Goal: Task Accomplishment & Management: Manage account settings

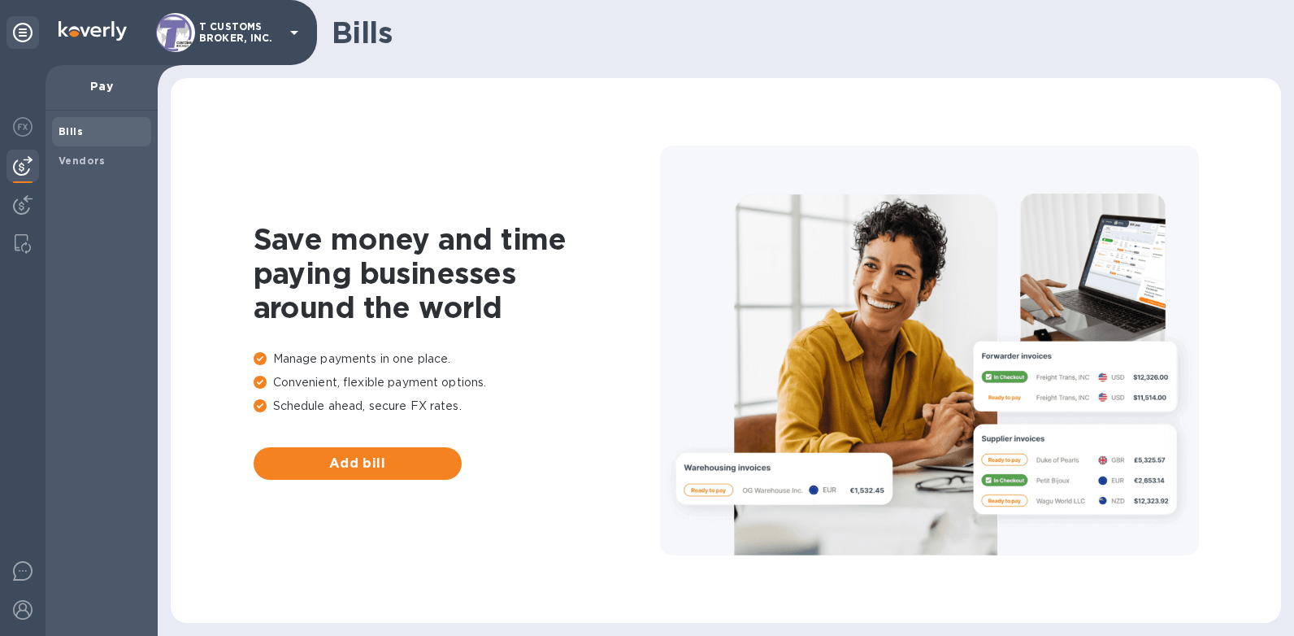
click at [490, 102] on div "Save money and time paying businesses around the world Manage payments in one p…" at bounding box center [726, 350] width 1078 height 512
click at [24, 201] on img at bounding box center [23, 205] width 20 height 20
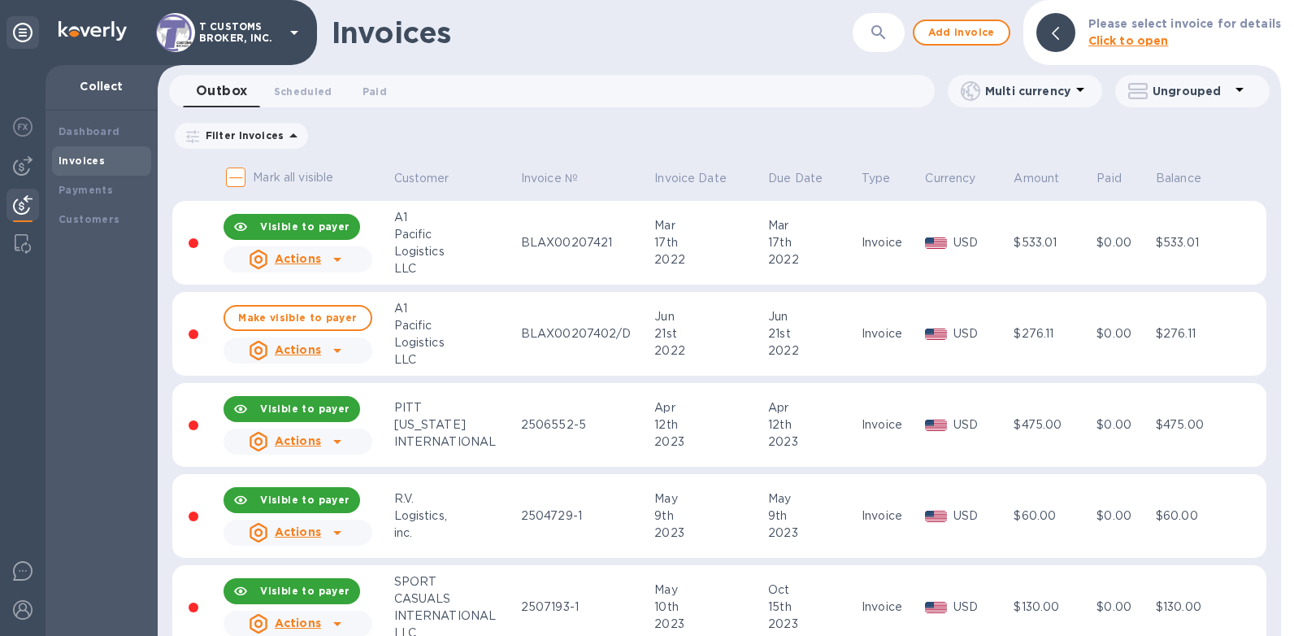
click at [889, 33] on icon "button" at bounding box center [879, 33] width 20 height 20
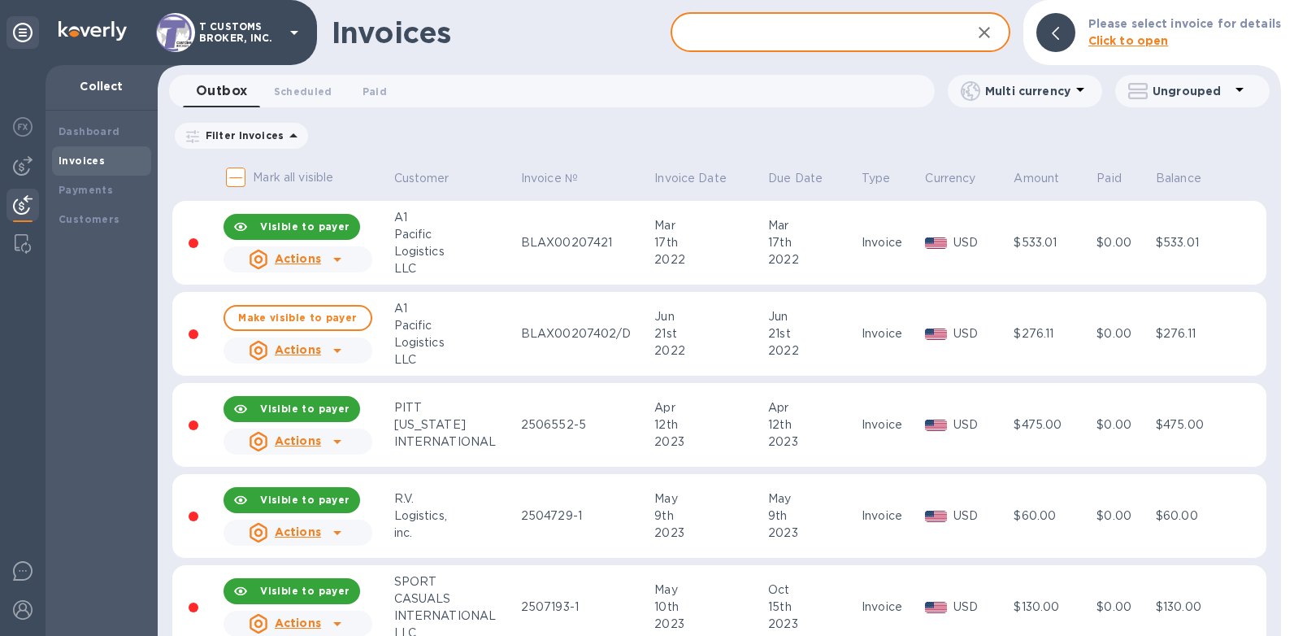
click at [719, 36] on input "text" at bounding box center [814, 33] width 287 height 40
type input "2565882"
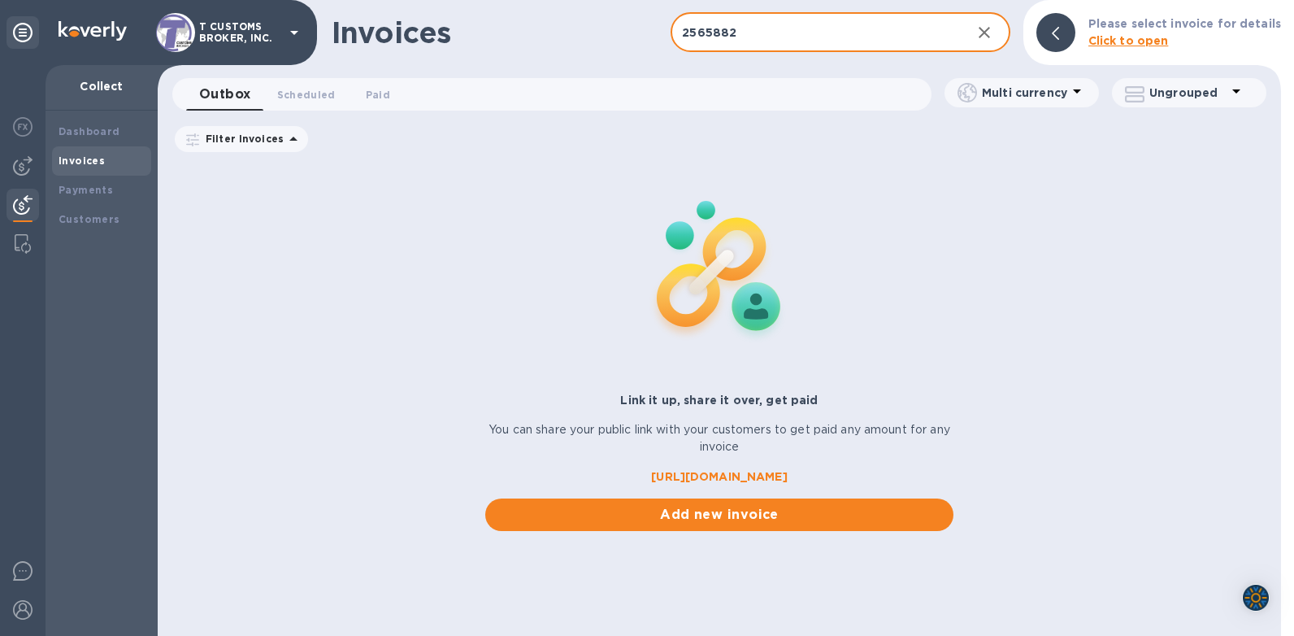
drag, startPoint x: 745, startPoint y: 35, endPoint x: 604, endPoint y: 20, distance: 142.3
click at [604, 20] on div "Invoices 2565882 ​ Add invoice Please select invoice for details Click to open" at bounding box center [719, 32] width 1123 height 65
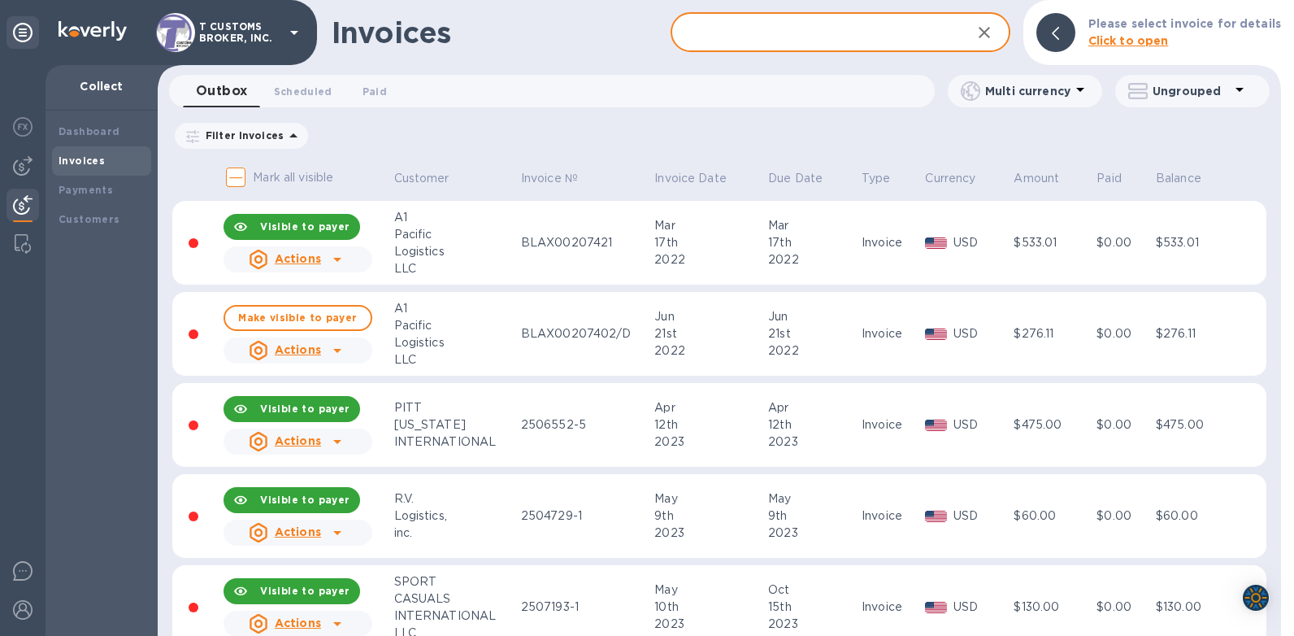
click at [769, 33] on input "text" at bounding box center [814, 33] width 287 height 40
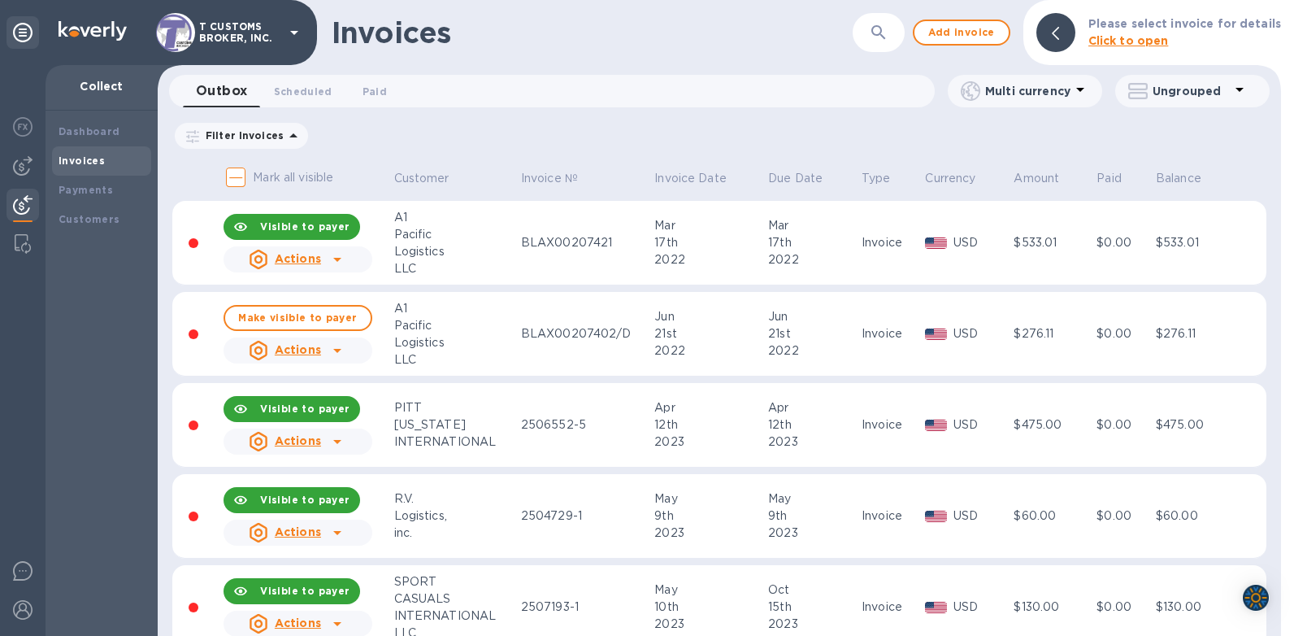
click at [671, 7] on div "Invoices ​ Add invoice Please select invoice for details Click to open" at bounding box center [719, 32] width 1123 height 65
click at [76, 159] on b "Invoices" at bounding box center [82, 160] width 46 height 12
click at [949, 27] on span "Add invoice" at bounding box center [962, 33] width 68 height 20
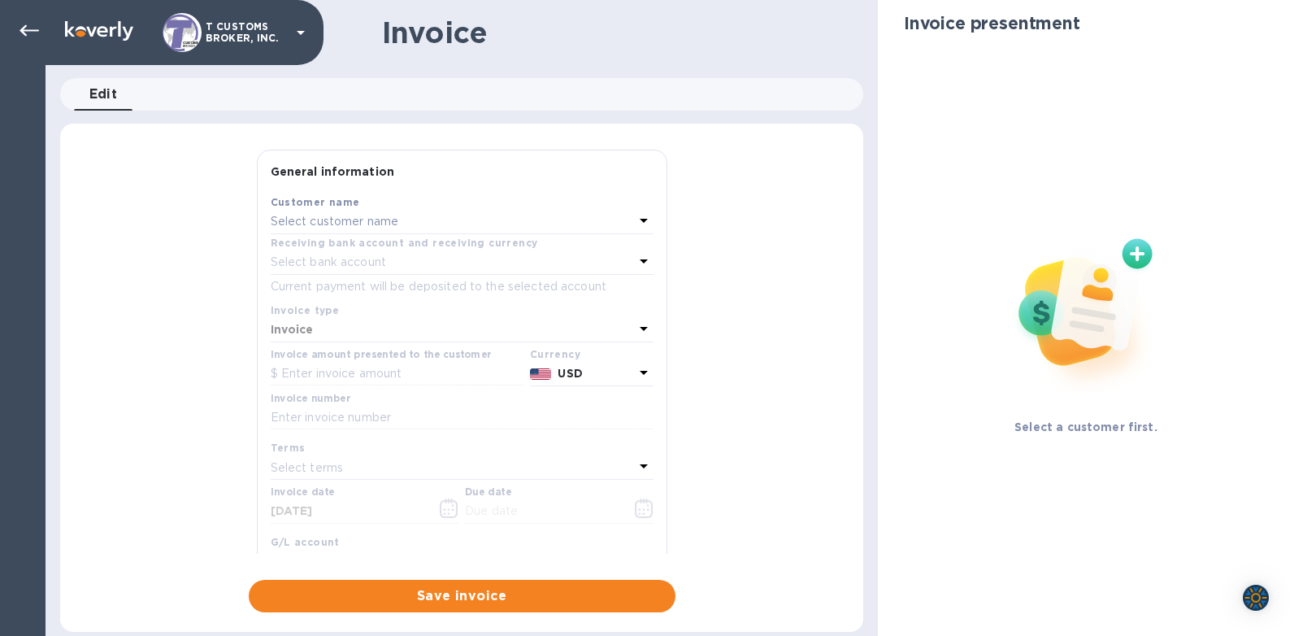
click at [354, 216] on p "Select customer name" at bounding box center [335, 221] width 128 height 17
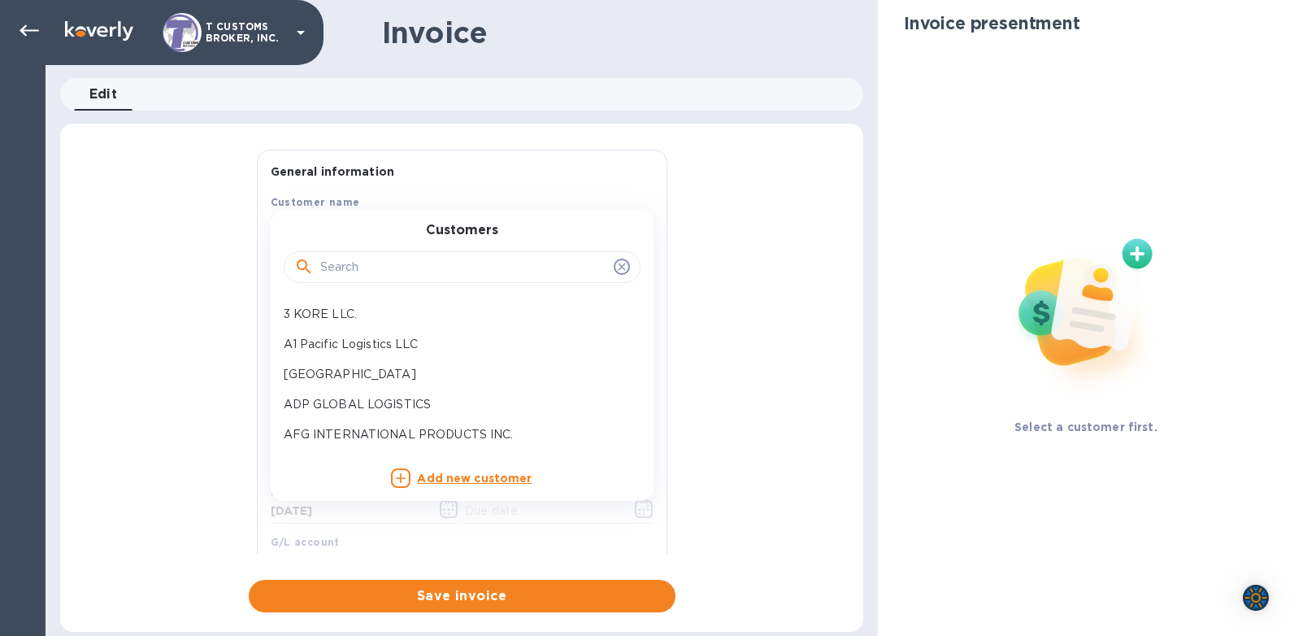
click at [332, 253] on div at bounding box center [462, 267] width 357 height 33
click at [340, 263] on input "text" at bounding box center [463, 267] width 287 height 24
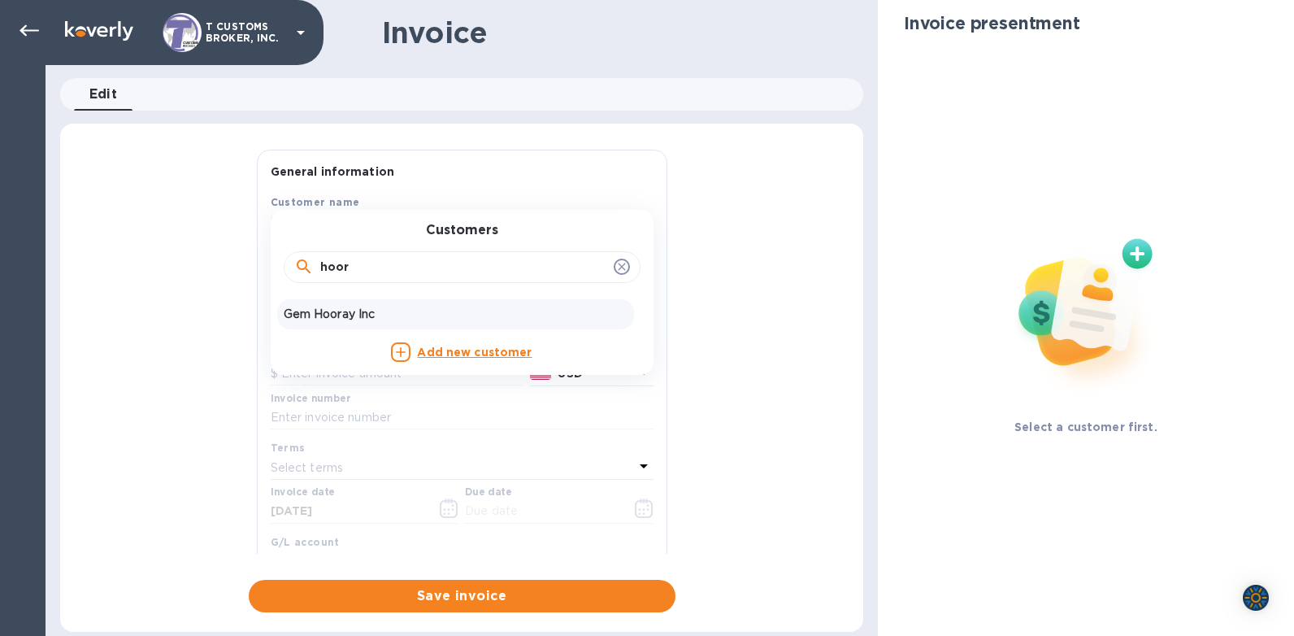
type input "hoor"
click at [333, 314] on p "Gem Hooray Inc" at bounding box center [456, 314] width 344 height 17
type input "[DATE]"
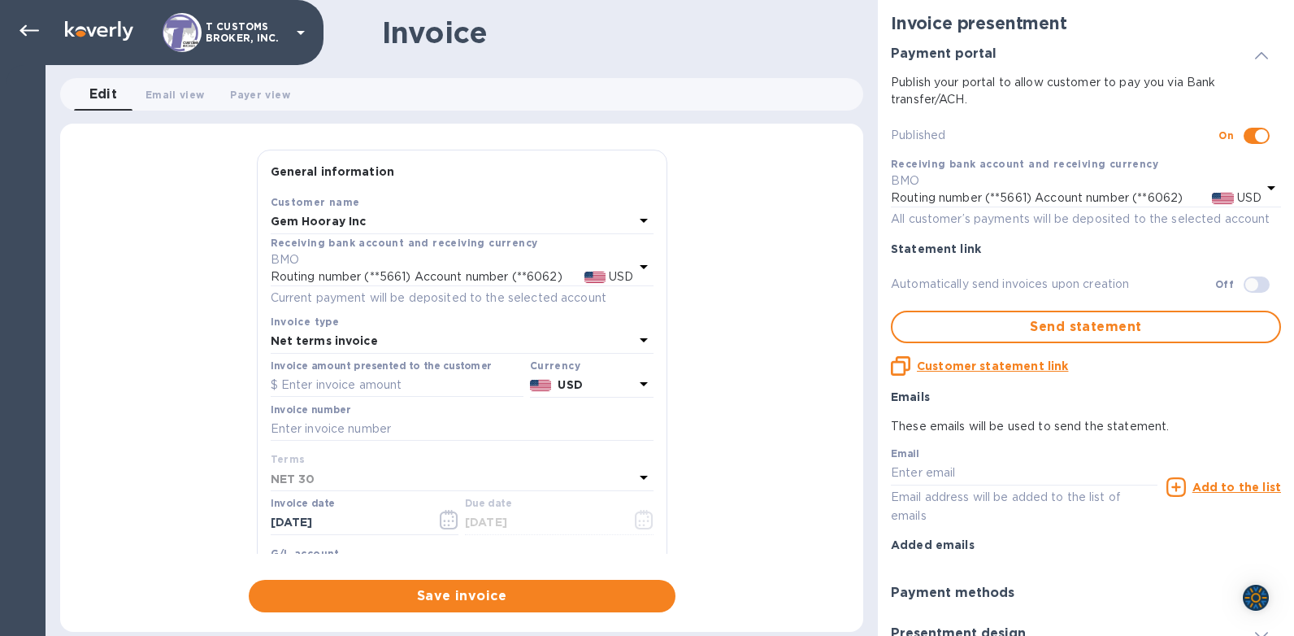
checkbox input "true"
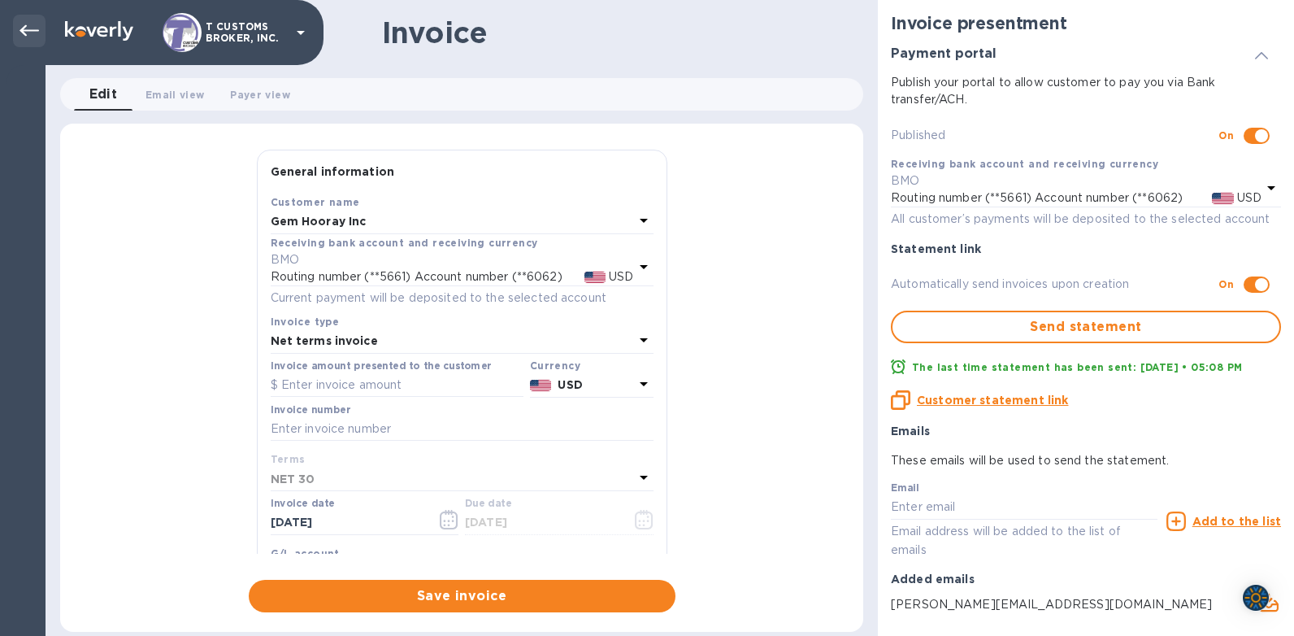
click at [25, 31] on icon at bounding box center [30, 30] width 20 height 11
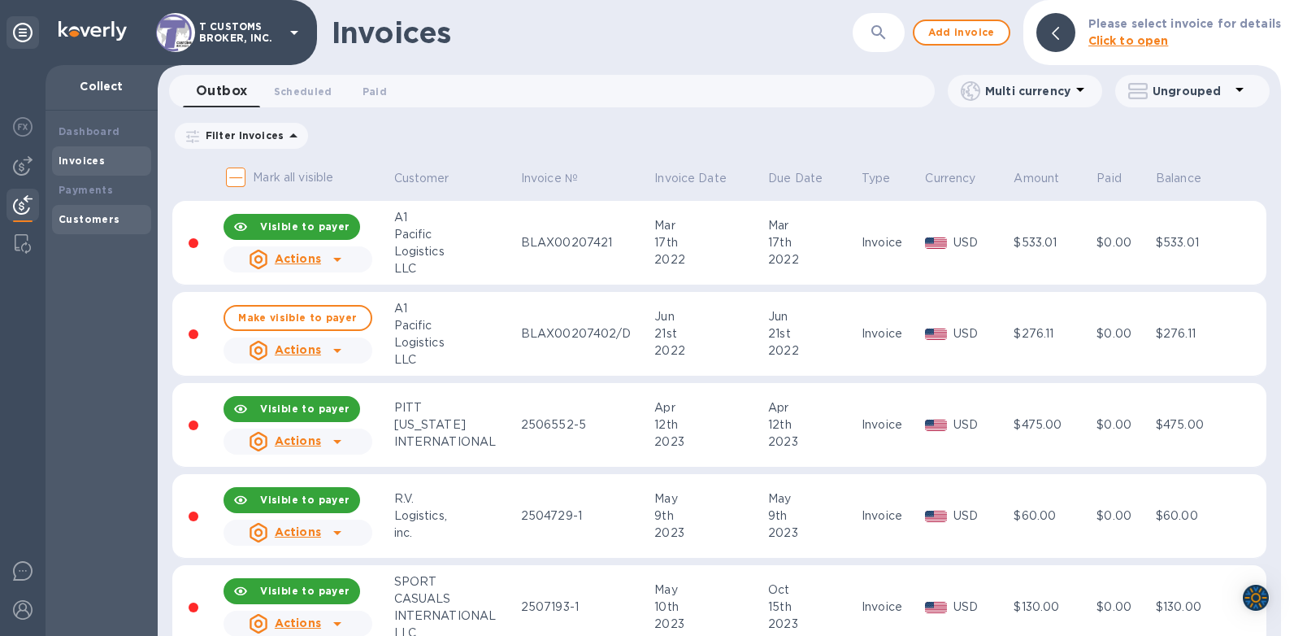
click at [87, 213] on b "Customers" at bounding box center [90, 219] width 62 height 12
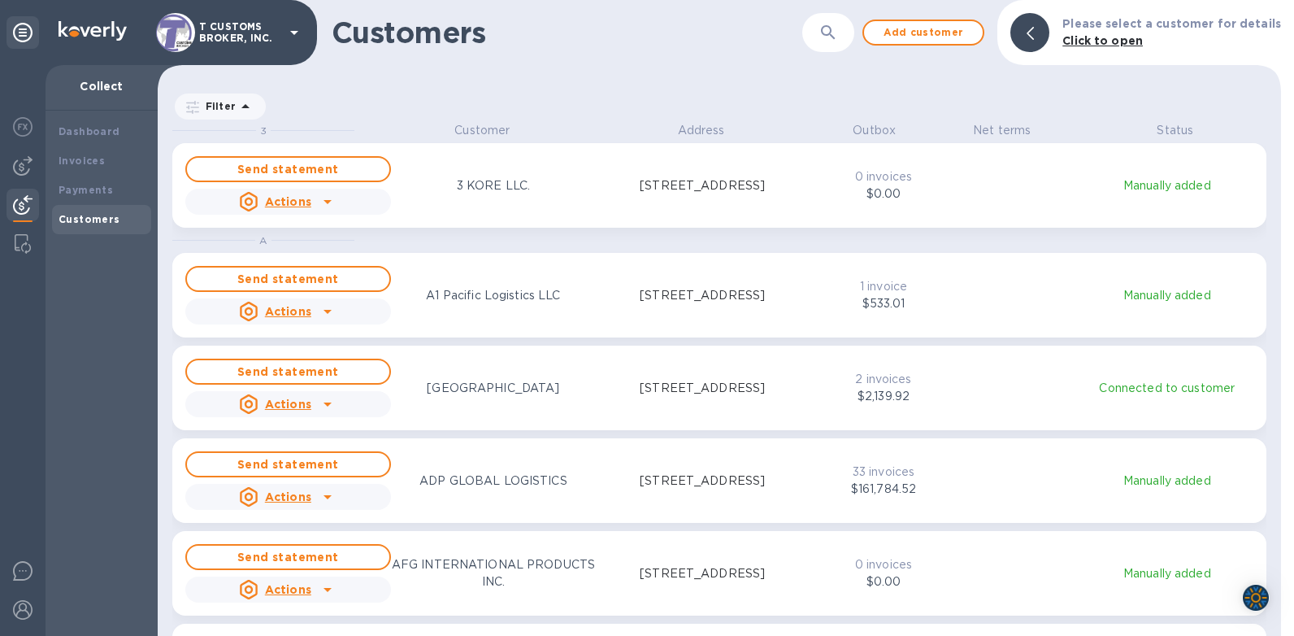
scroll to position [502, 1117]
click at [848, 34] on button "button" at bounding box center [828, 32] width 39 height 39
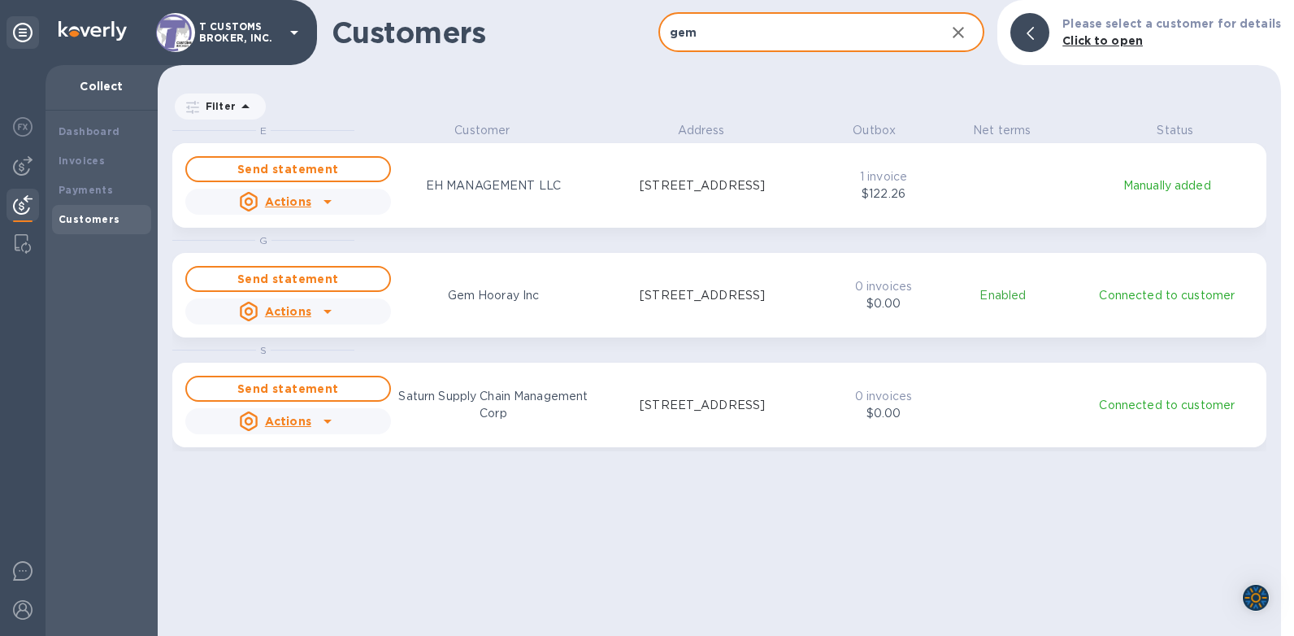
type input "gem"
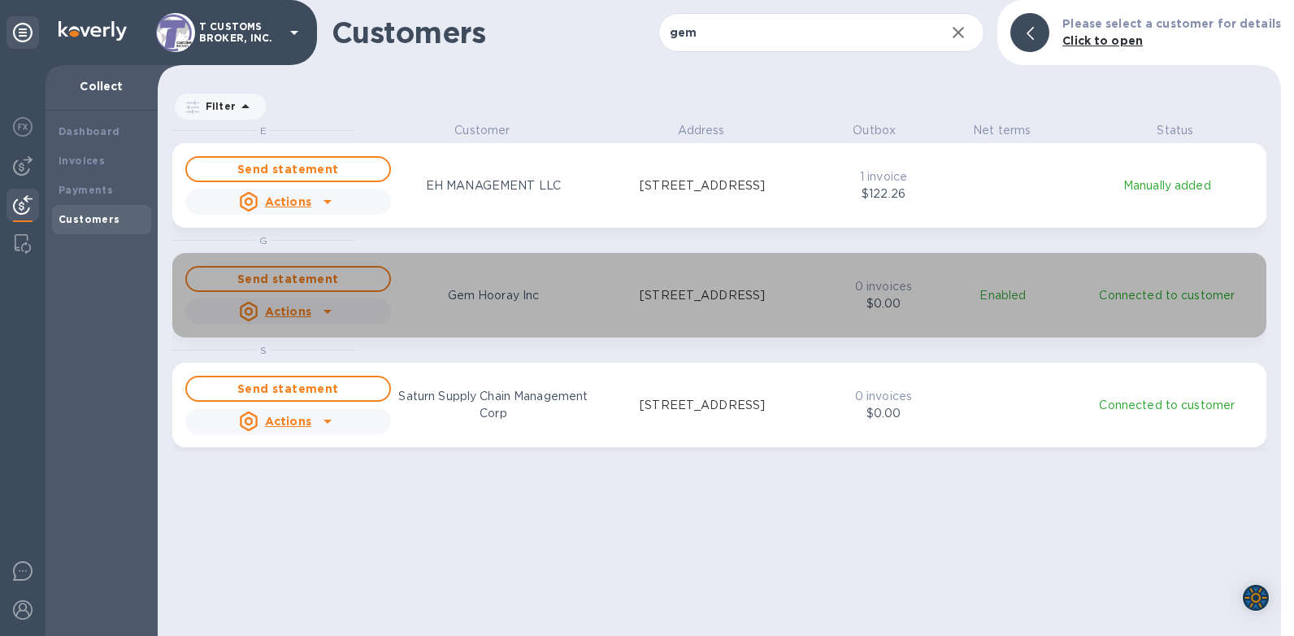
click at [458, 292] on p "Gem Hooray Inc" at bounding box center [494, 295] width 92 height 17
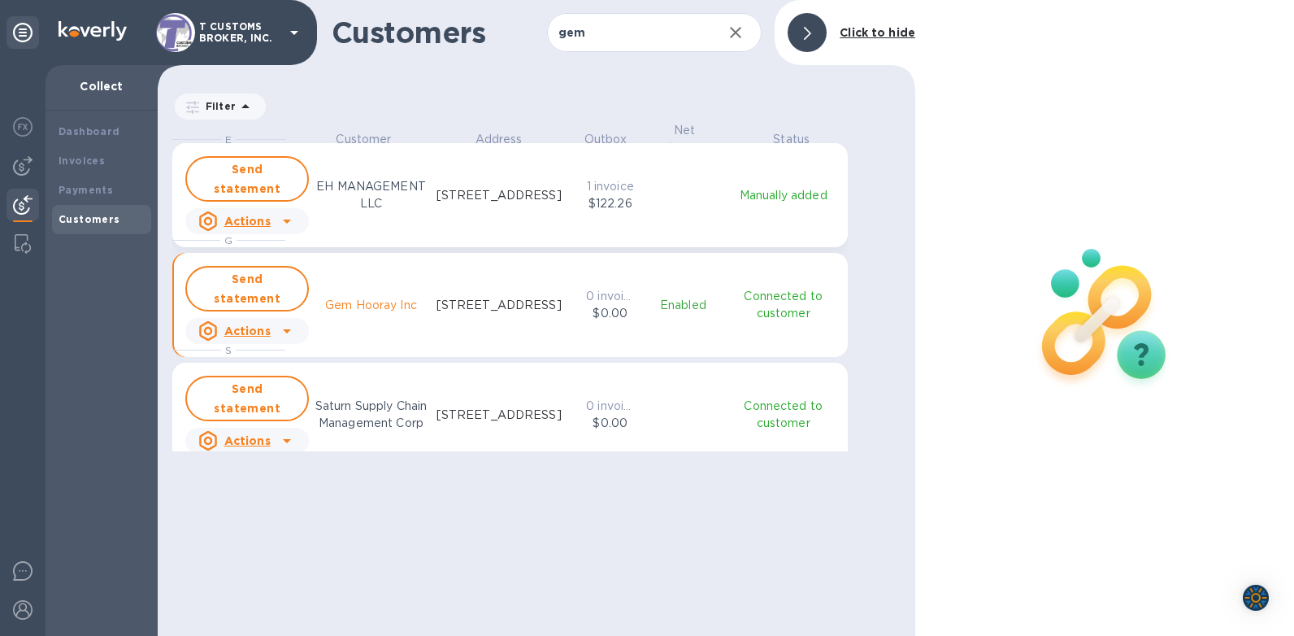
scroll to position [13, 7]
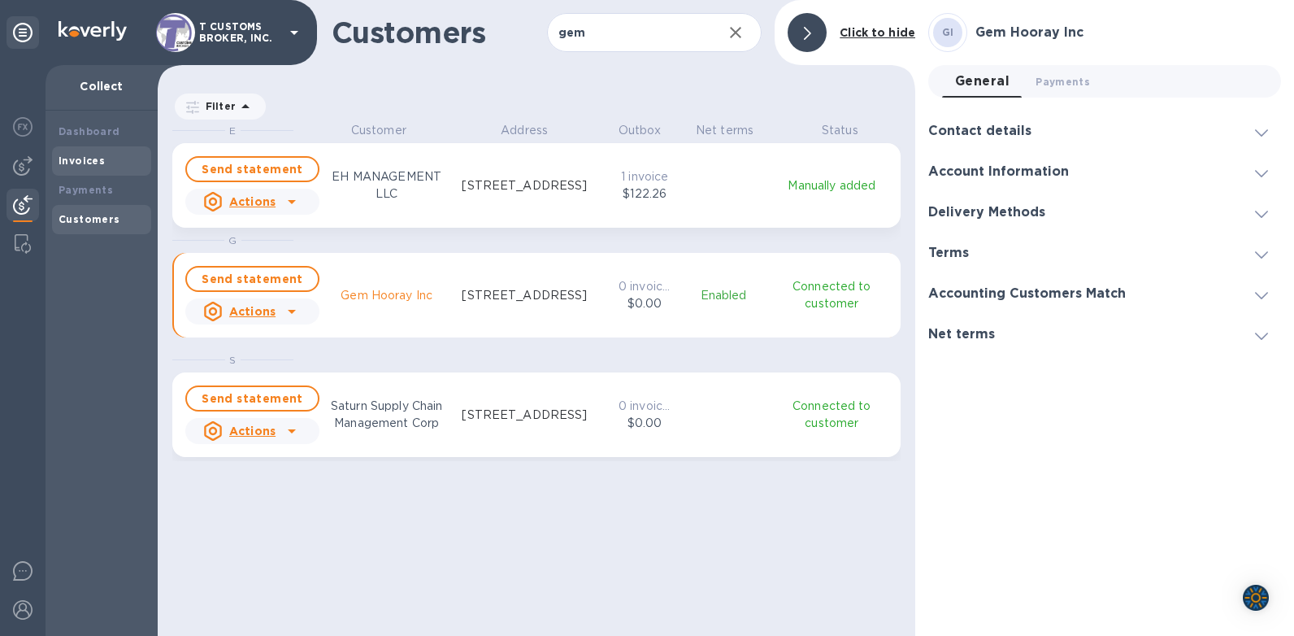
click at [95, 153] on div "Invoices" at bounding box center [102, 161] width 86 height 16
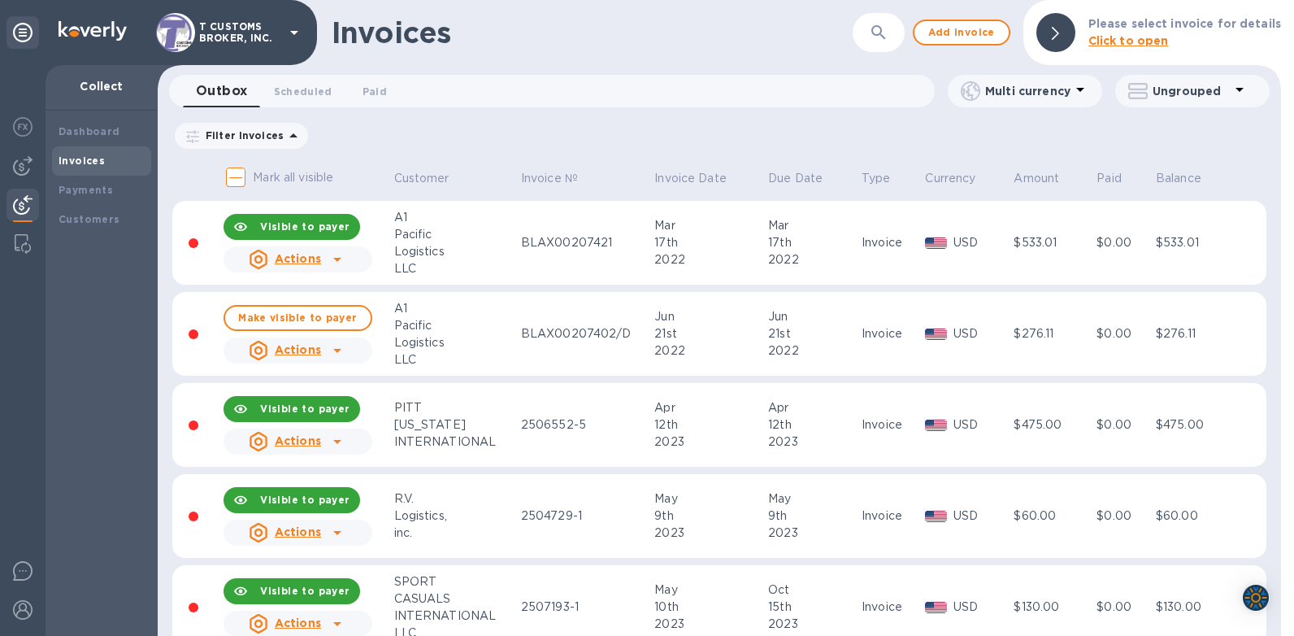
click at [1129, 34] on b "Click to open" at bounding box center [1129, 40] width 80 height 13
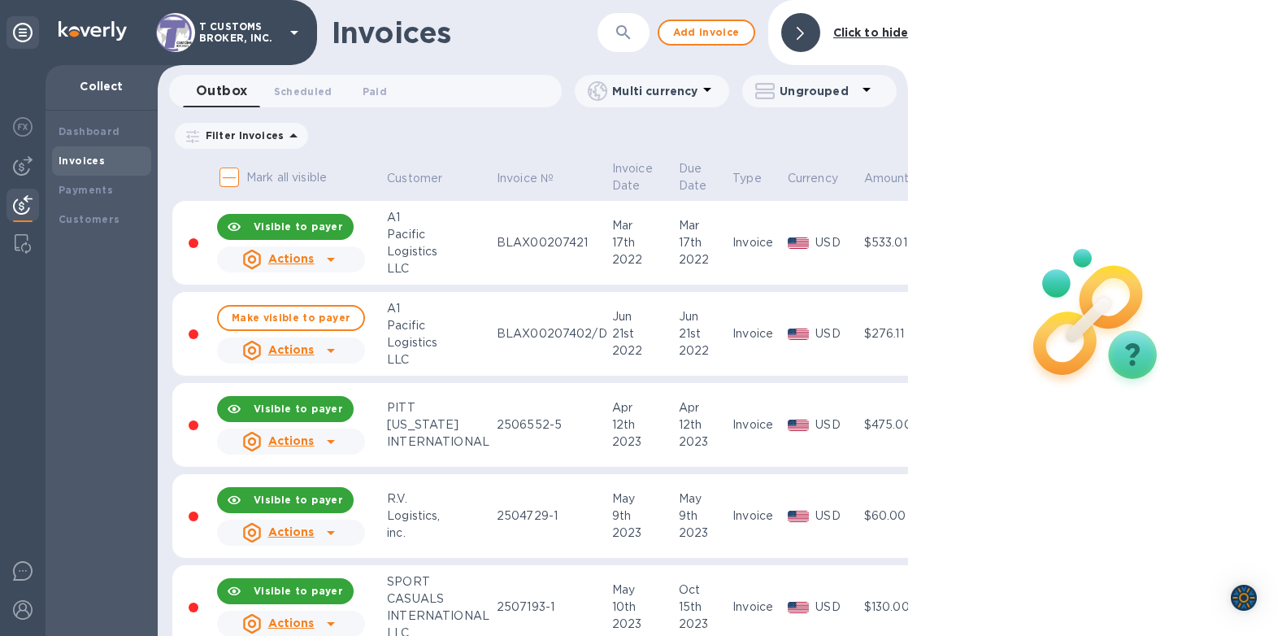
click at [841, 35] on b "Click to hide" at bounding box center [871, 32] width 76 height 13
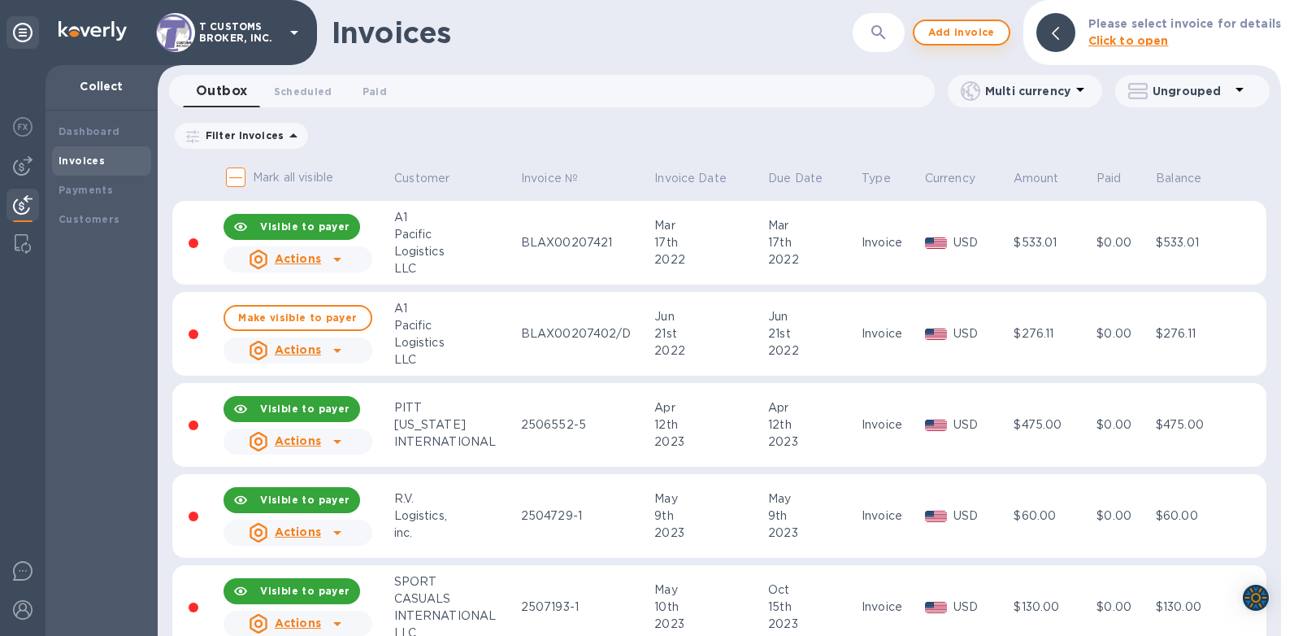
click at [951, 31] on span "Add invoice" at bounding box center [962, 33] width 68 height 20
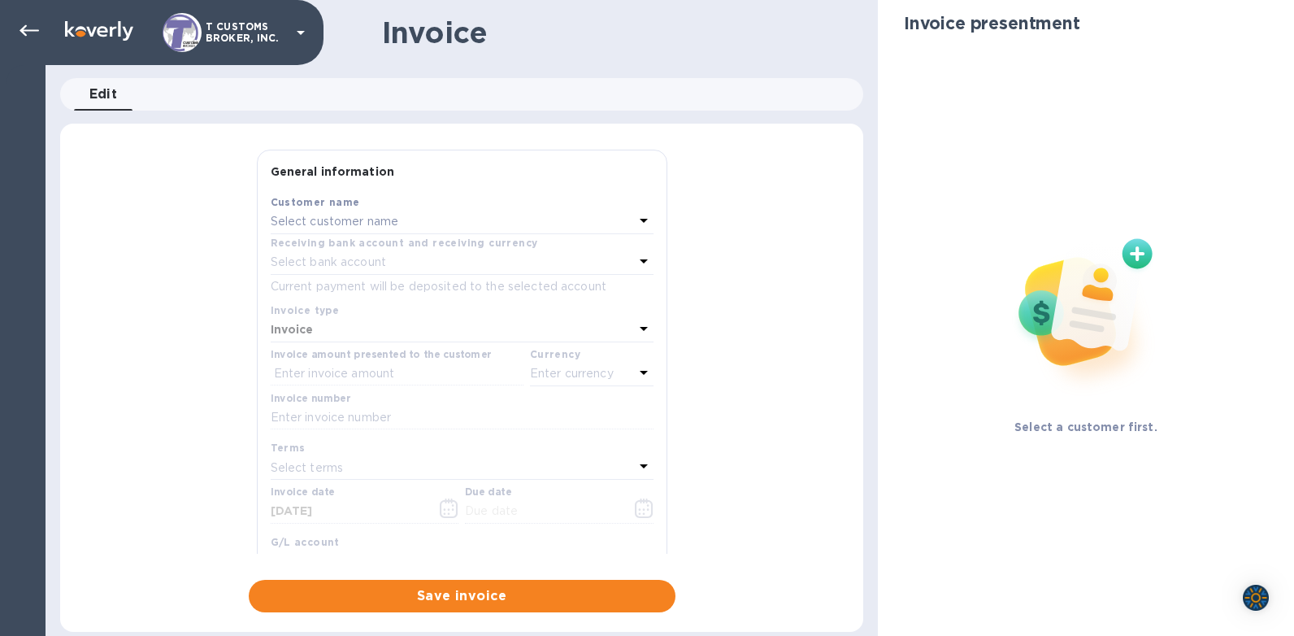
click at [363, 216] on p "Select customer name" at bounding box center [335, 221] width 128 height 17
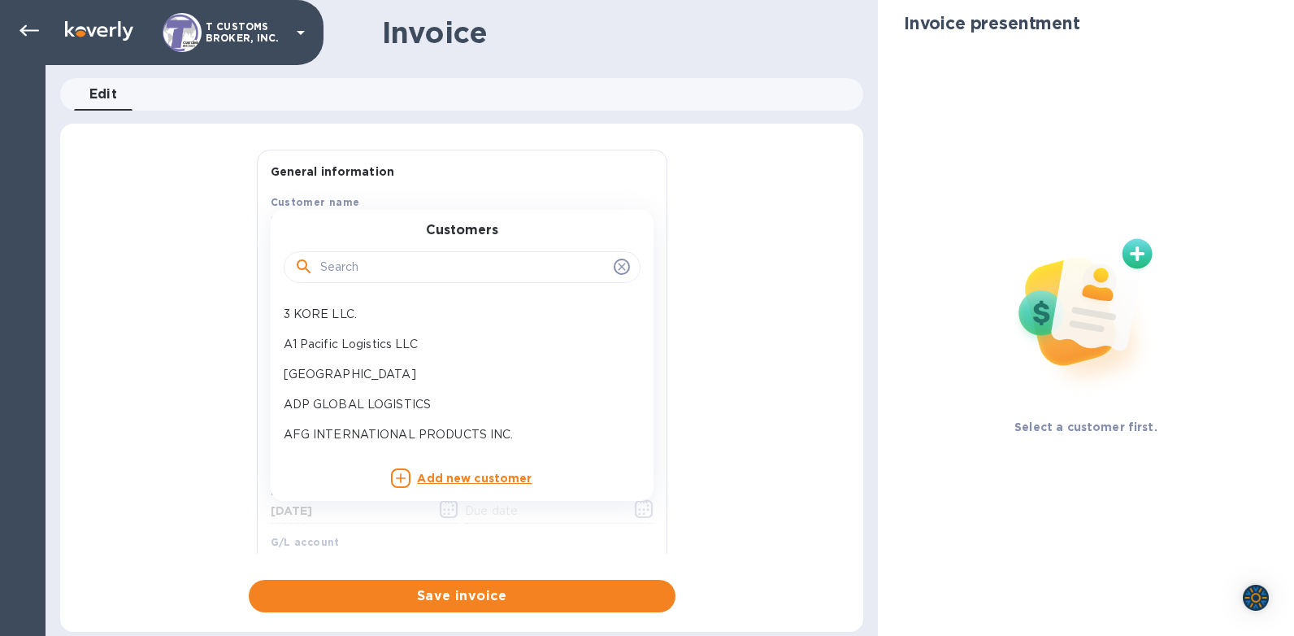
click at [359, 275] on input "text" at bounding box center [463, 267] width 287 height 24
type input "gem"
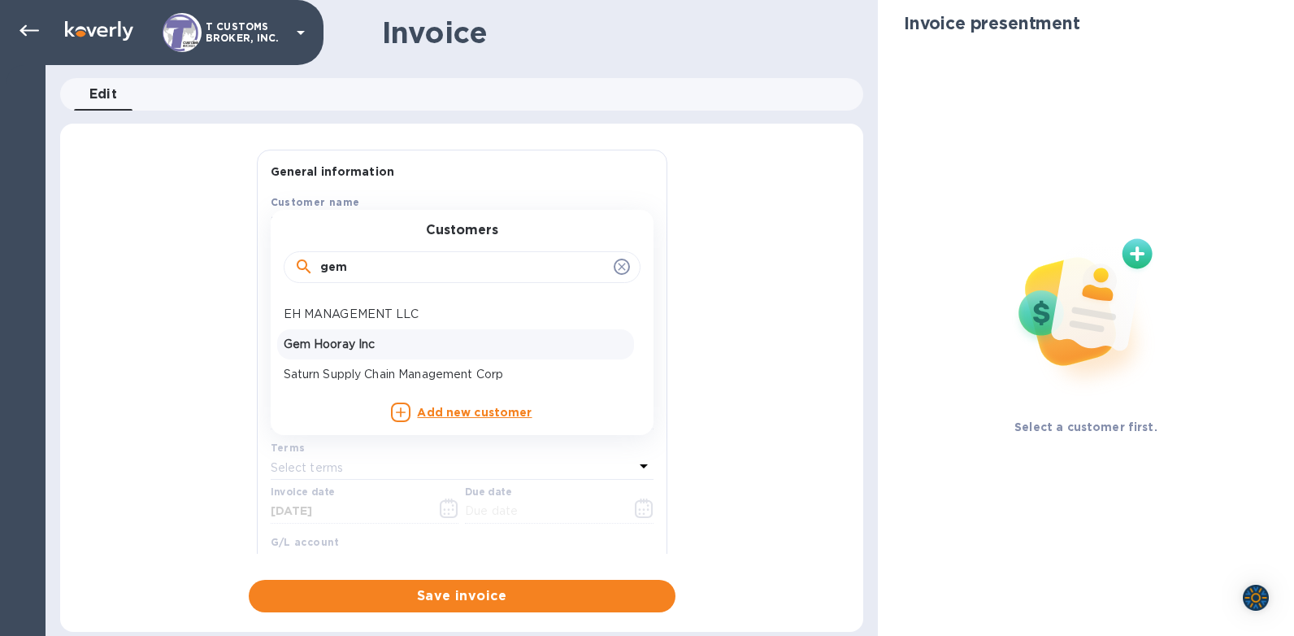
click at [350, 343] on p "Gem Hooray Inc" at bounding box center [456, 344] width 344 height 17
type input "[DATE]"
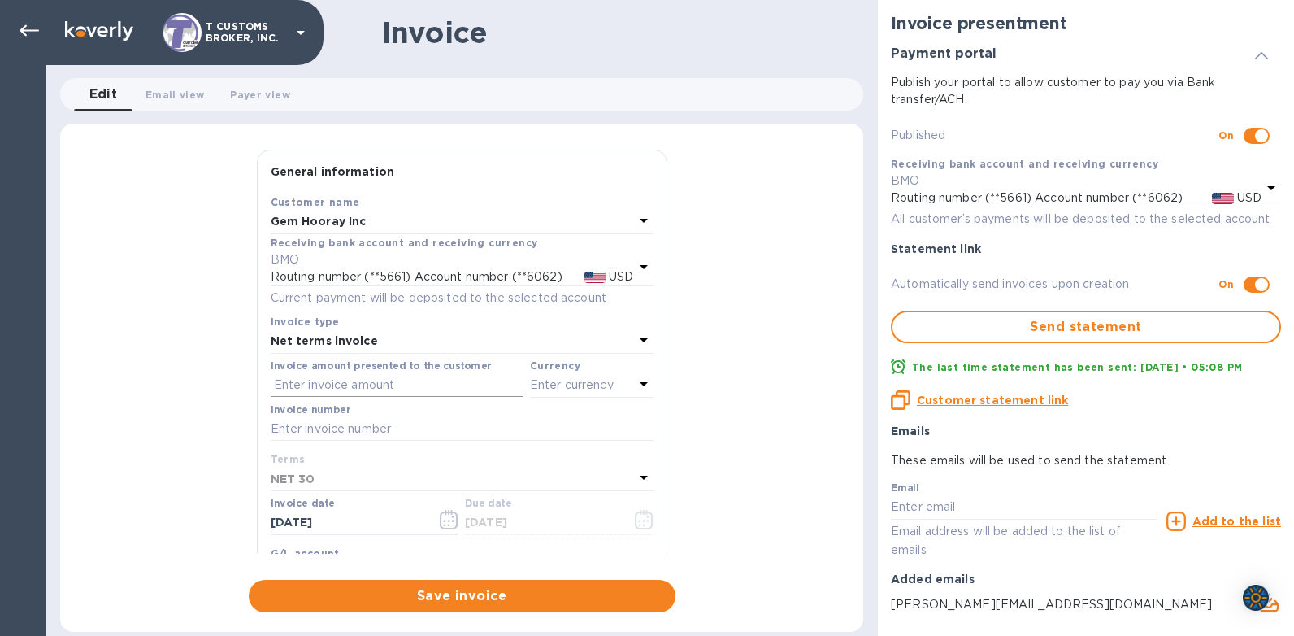
click at [289, 387] on input "text" at bounding box center [397, 385] width 253 height 24
type input "16,000"
click at [560, 389] on p "Enter currency" at bounding box center [572, 384] width 84 height 17
click at [402, 423] on p "USD" at bounding box center [414, 426] width 24 height 17
click at [313, 428] on input "text" at bounding box center [462, 429] width 383 height 24
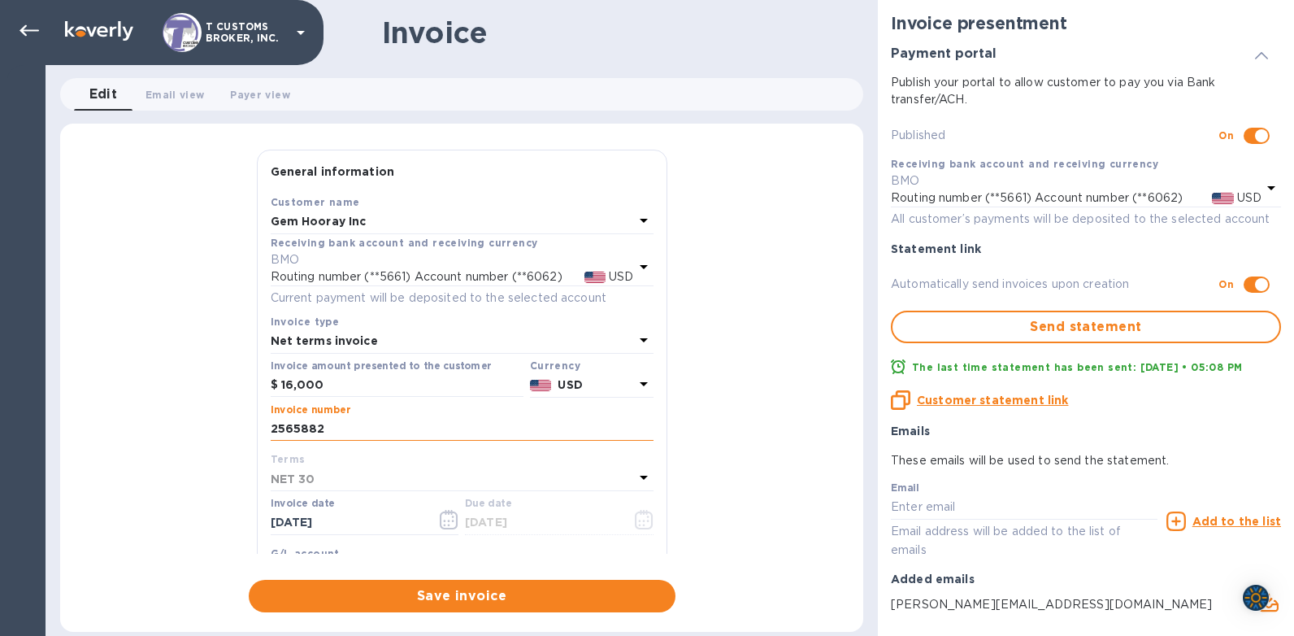
click at [329, 441] on input "2565882" at bounding box center [462, 429] width 383 height 24
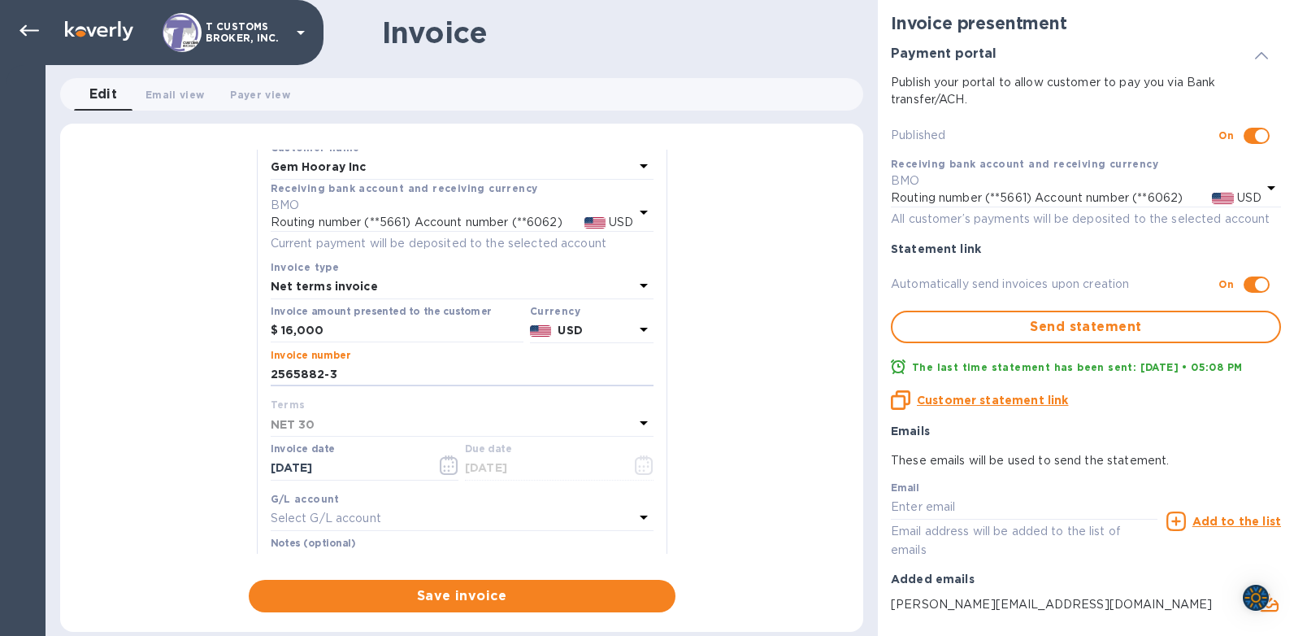
scroll to position [81, 0]
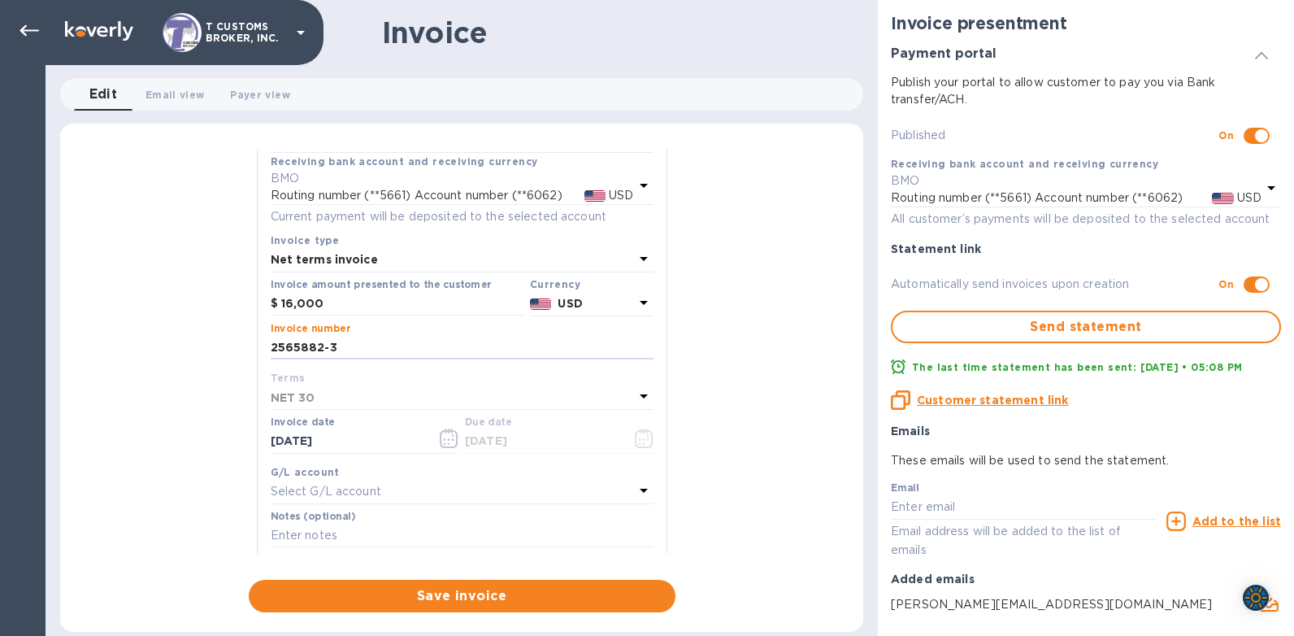
type input "2565882-3"
click at [337, 473] on div "G/L account" at bounding box center [462, 471] width 383 height 17
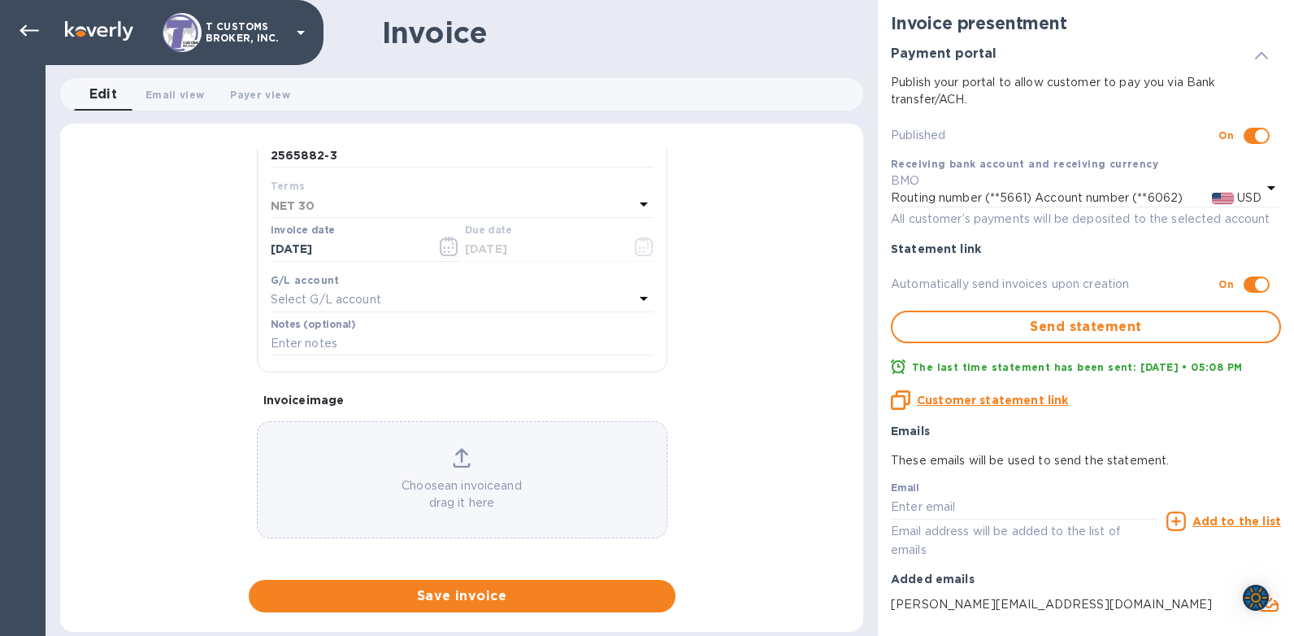
scroll to position [277, 0]
click at [373, 499] on p "Choose an invoice and drag it here" at bounding box center [462, 490] width 409 height 34
click at [408, 480] on p "Choose an invoice and drag it here" at bounding box center [462, 490] width 409 height 34
click at [474, 596] on span "Save invoice" at bounding box center [462, 596] width 401 height 20
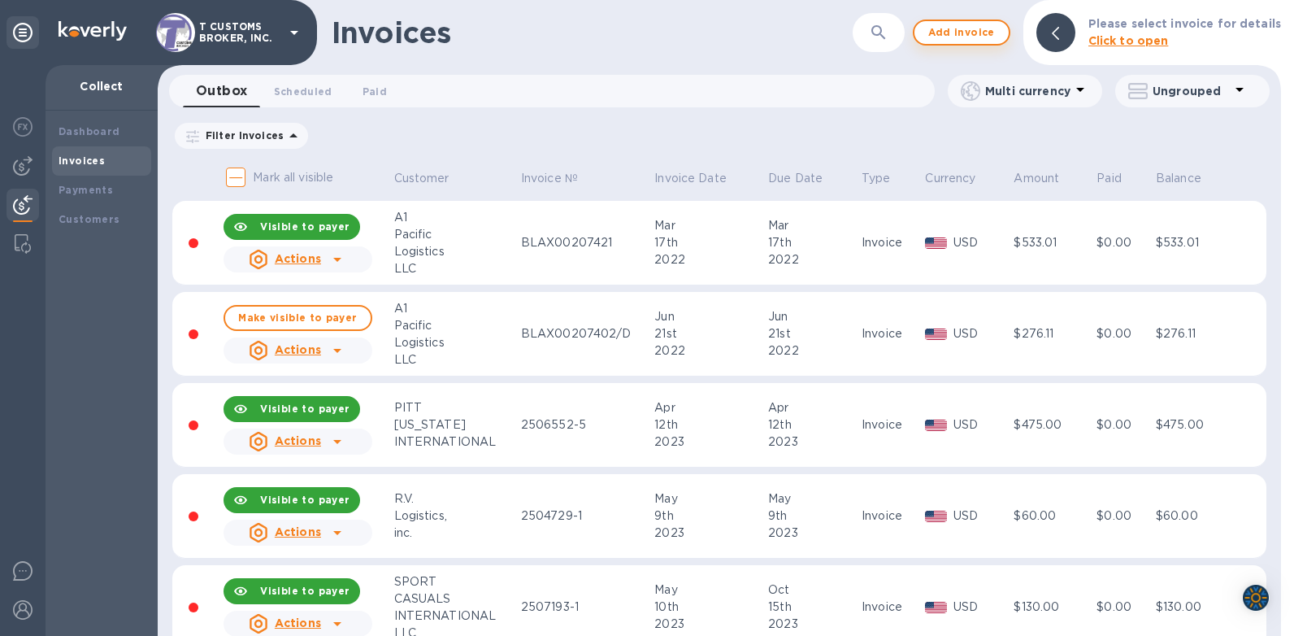
click at [950, 38] on span "Add invoice" at bounding box center [962, 33] width 68 height 20
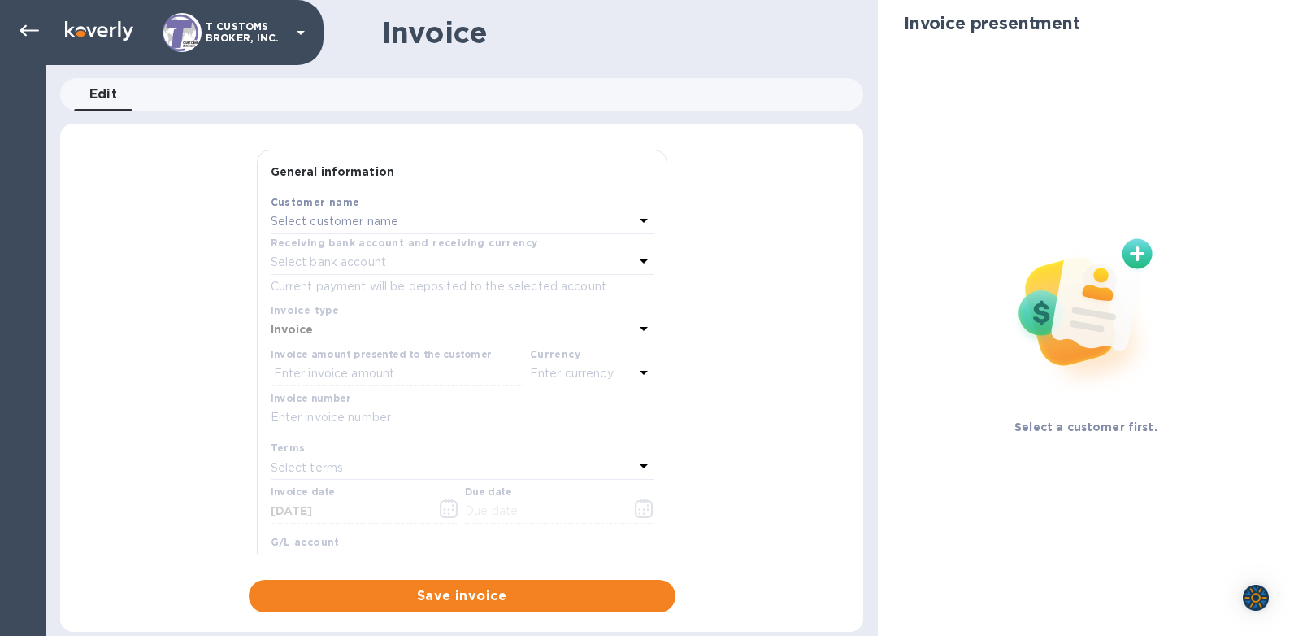
click at [375, 217] on p "Select customer name" at bounding box center [335, 221] width 128 height 17
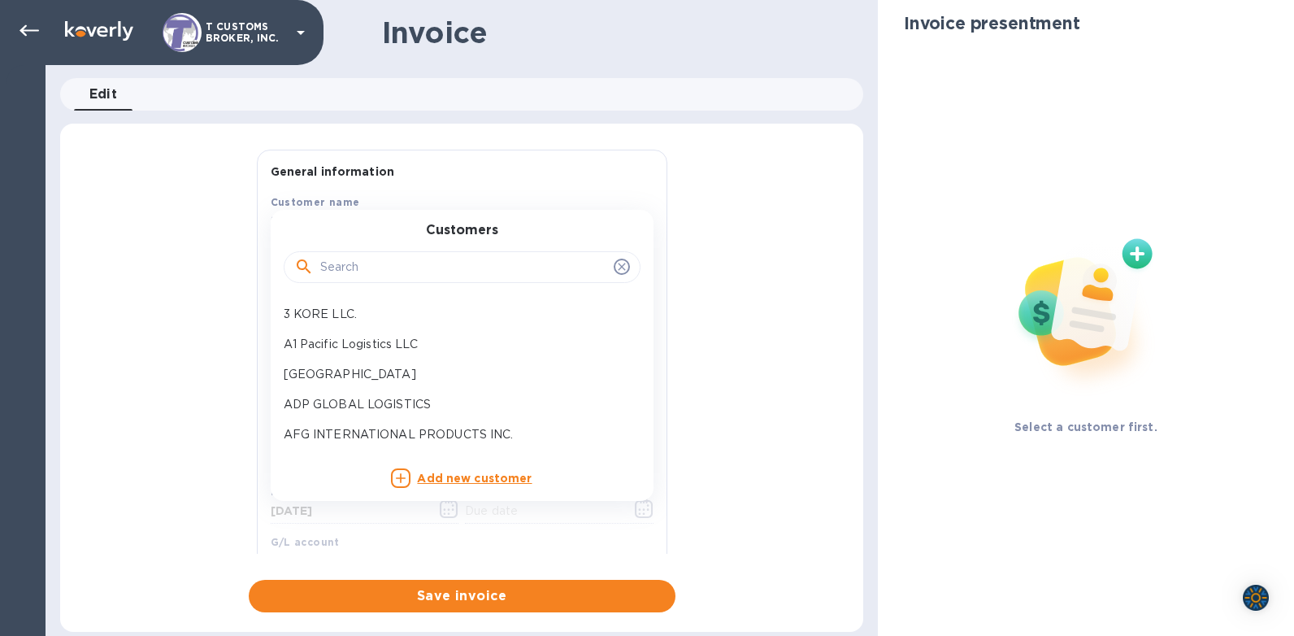
click at [611, 24] on div "Invoice" at bounding box center [617, 32] width 470 height 34
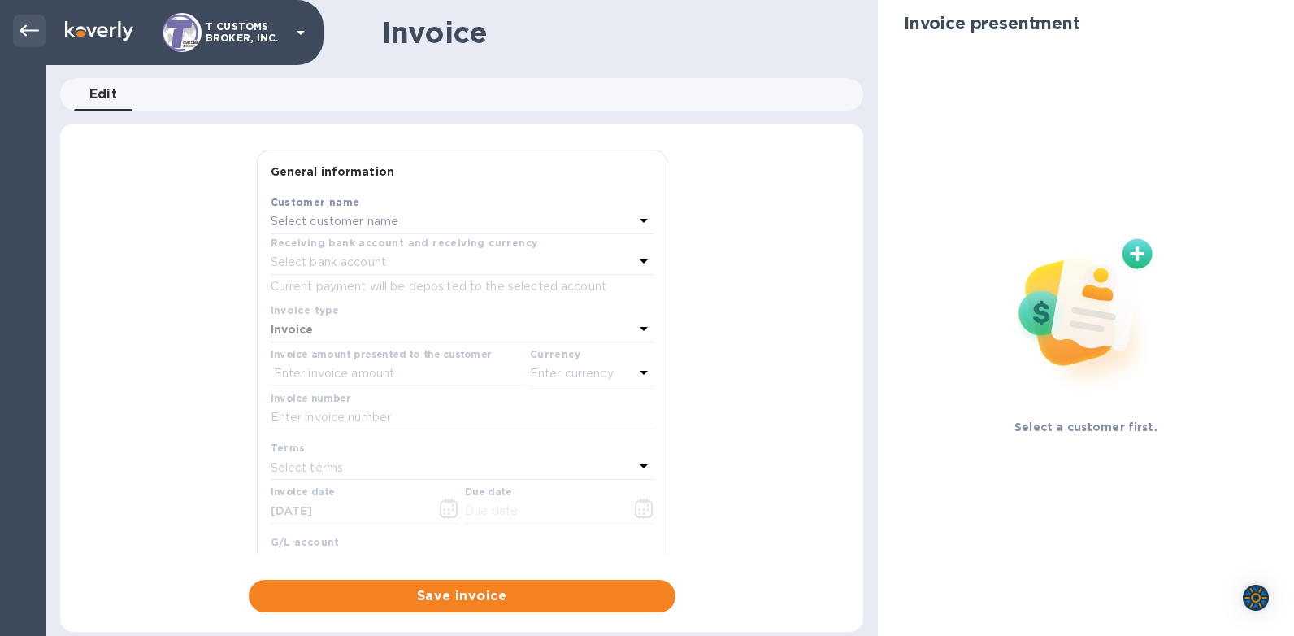
click at [42, 24] on div at bounding box center [29, 31] width 33 height 33
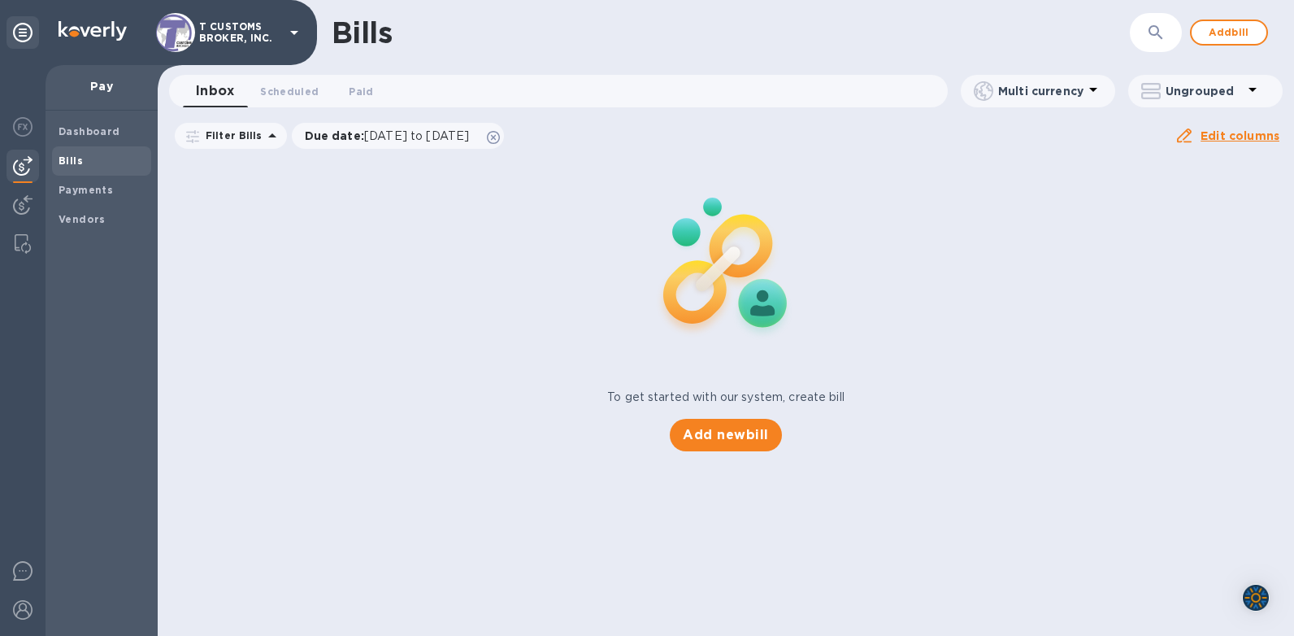
click at [293, 34] on icon at bounding box center [295, 33] width 20 height 20
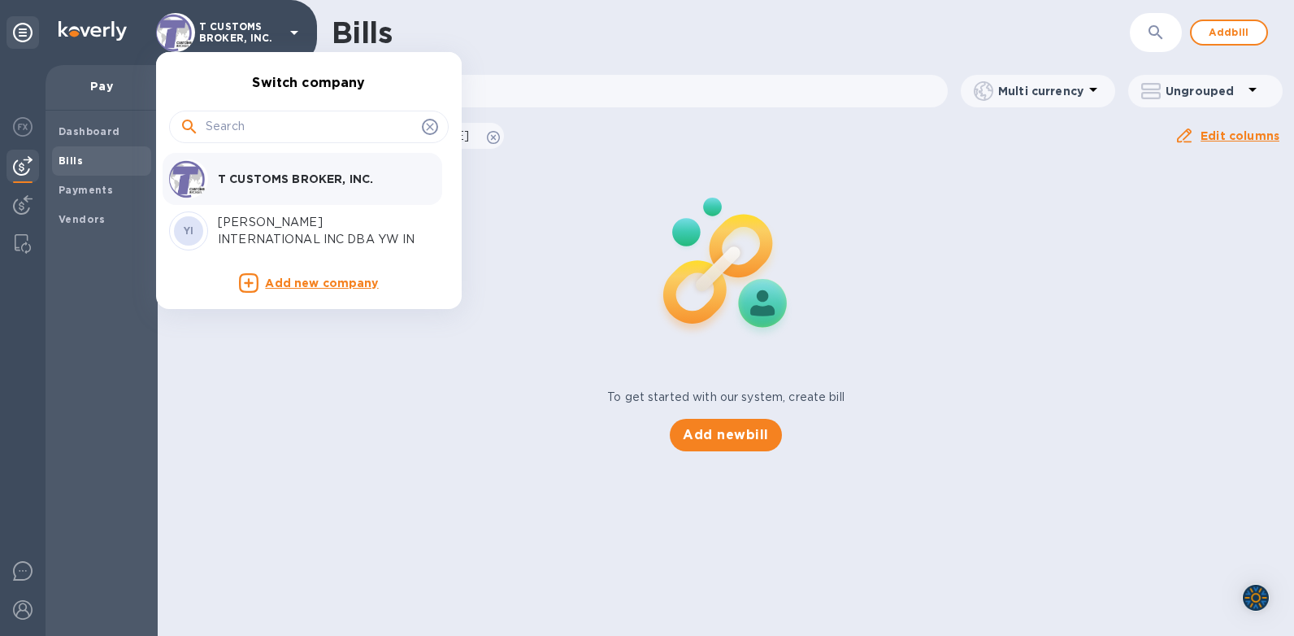
click at [884, 33] on div at bounding box center [647, 318] width 1294 height 636
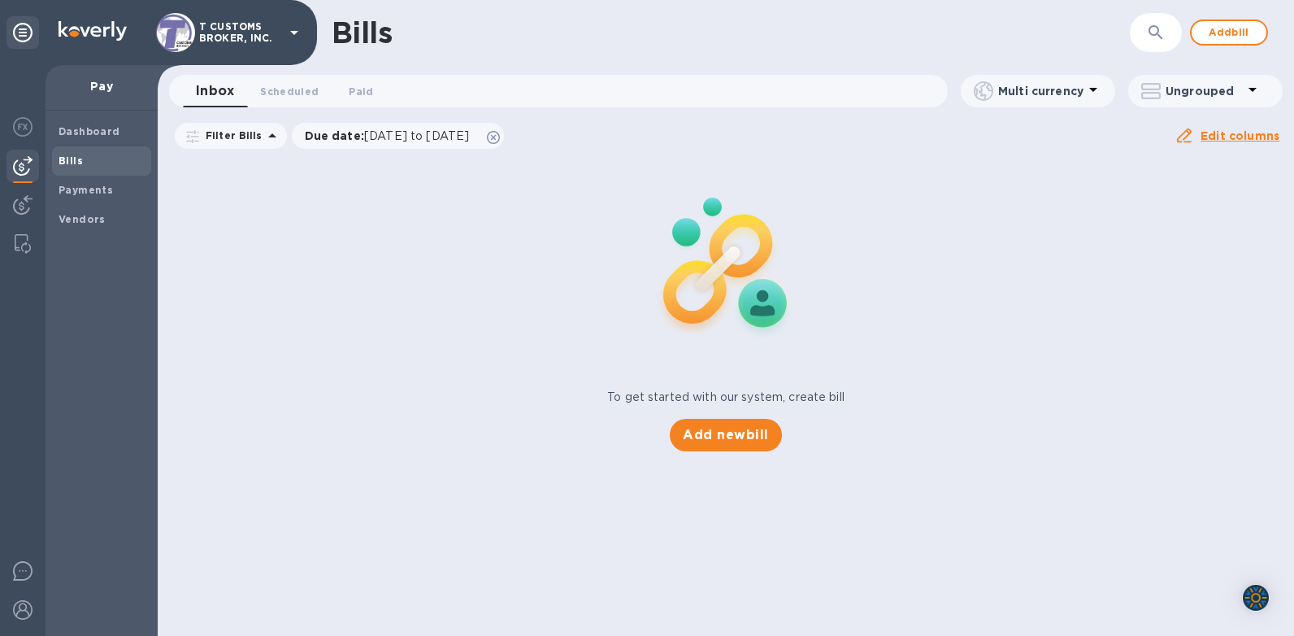
drag, startPoint x: 866, startPoint y: 51, endPoint x: 511, endPoint y: 46, distance: 355.3
click at [862, 51] on div "Bills ​ Add bill" at bounding box center [726, 32] width 1136 height 65
click at [17, 34] on icon at bounding box center [23, 33] width 20 height 20
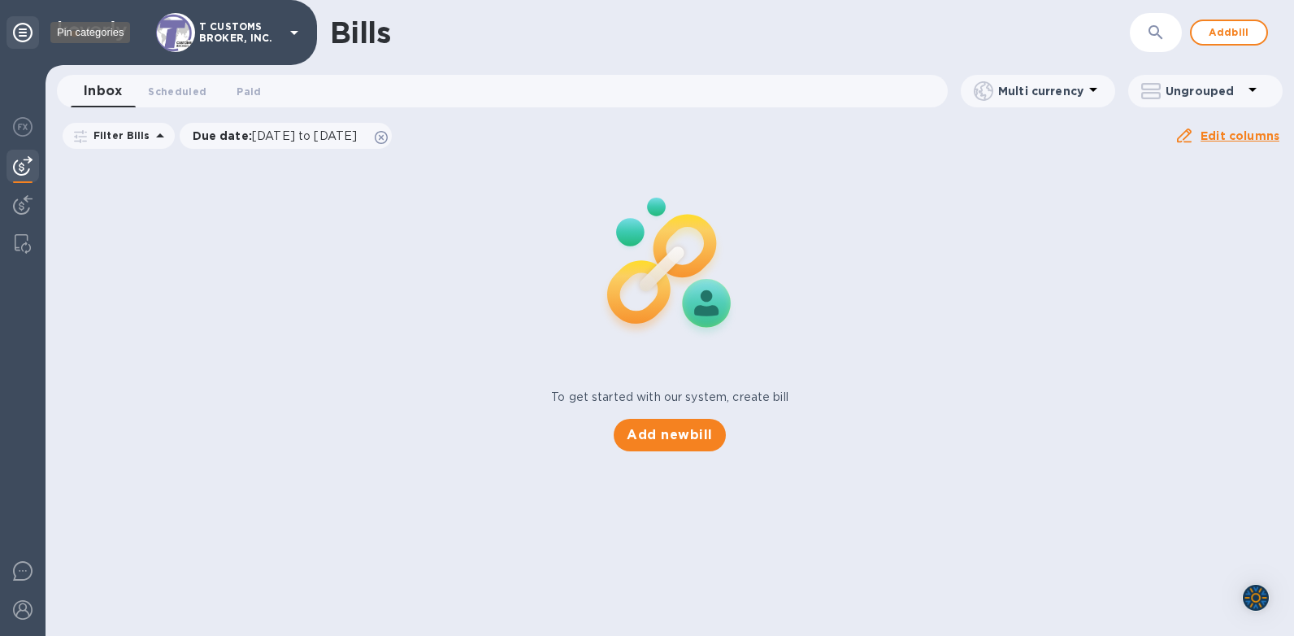
click at [17, 34] on icon at bounding box center [23, 33] width 20 height 20
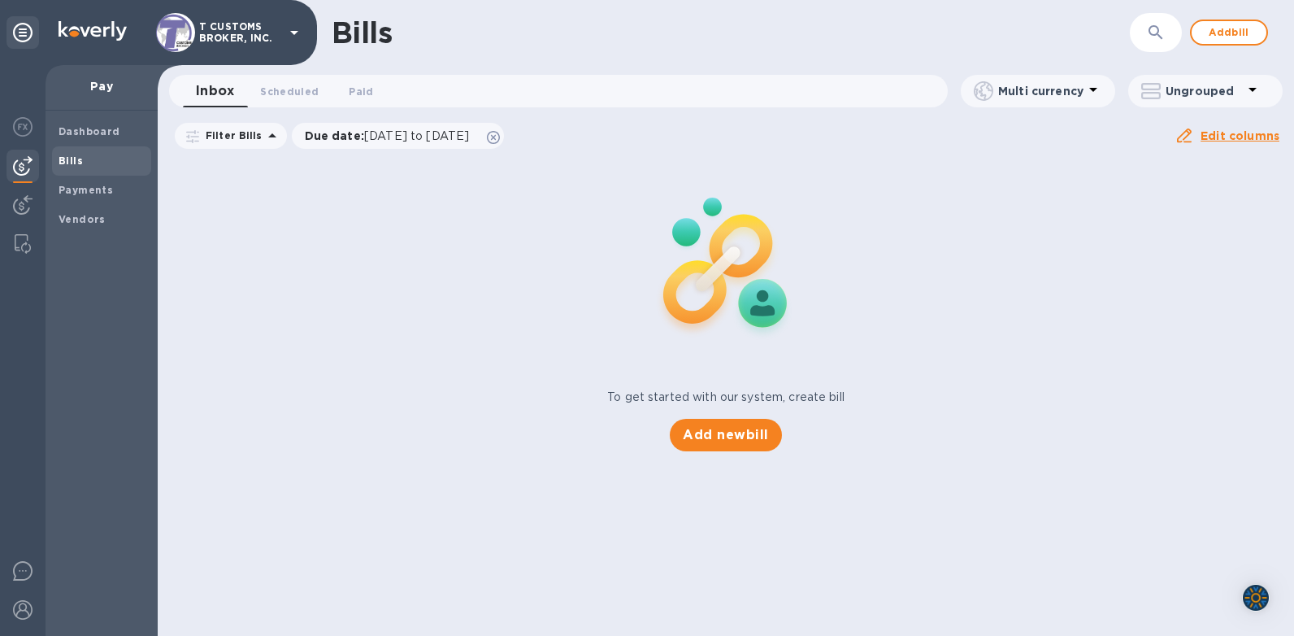
click at [278, 349] on div "To get started with our system, create bill Add new bill" at bounding box center [725, 304] width 1149 height 306
click at [471, 262] on div "To get started with our system, create bill Add new bill" at bounding box center [725, 304] width 1149 height 306
click at [1227, 33] on span "Add bill" at bounding box center [1229, 33] width 49 height 20
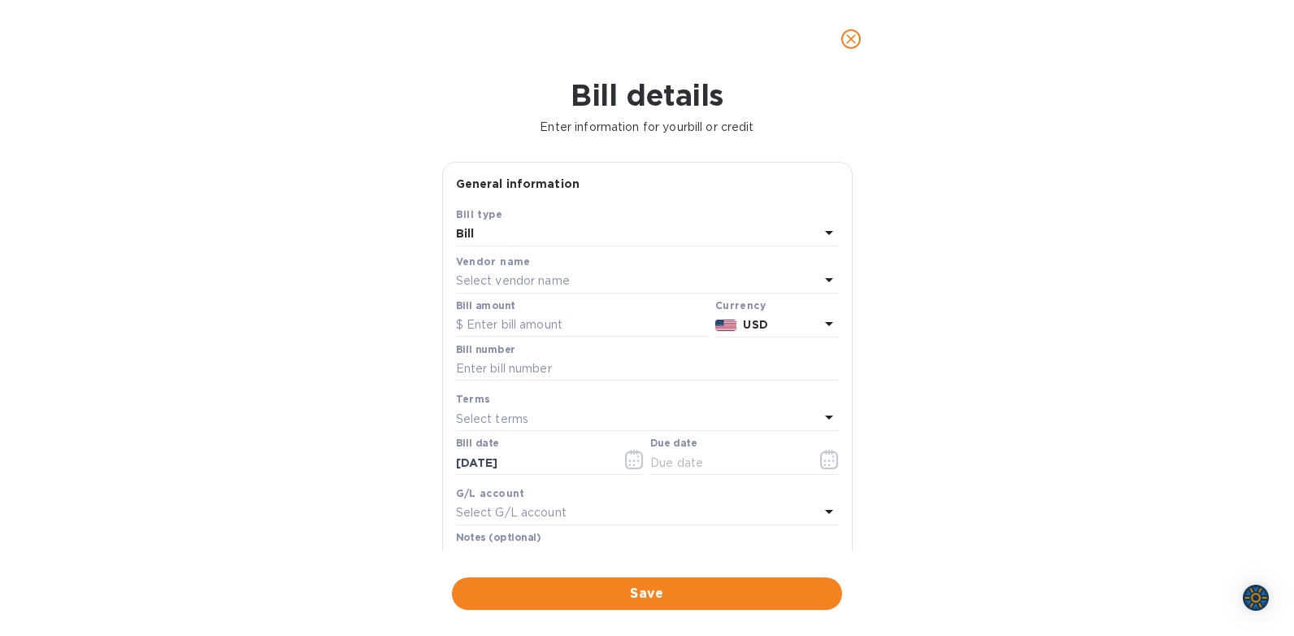
click at [478, 280] on p "Select vendor name" at bounding box center [513, 280] width 114 height 17
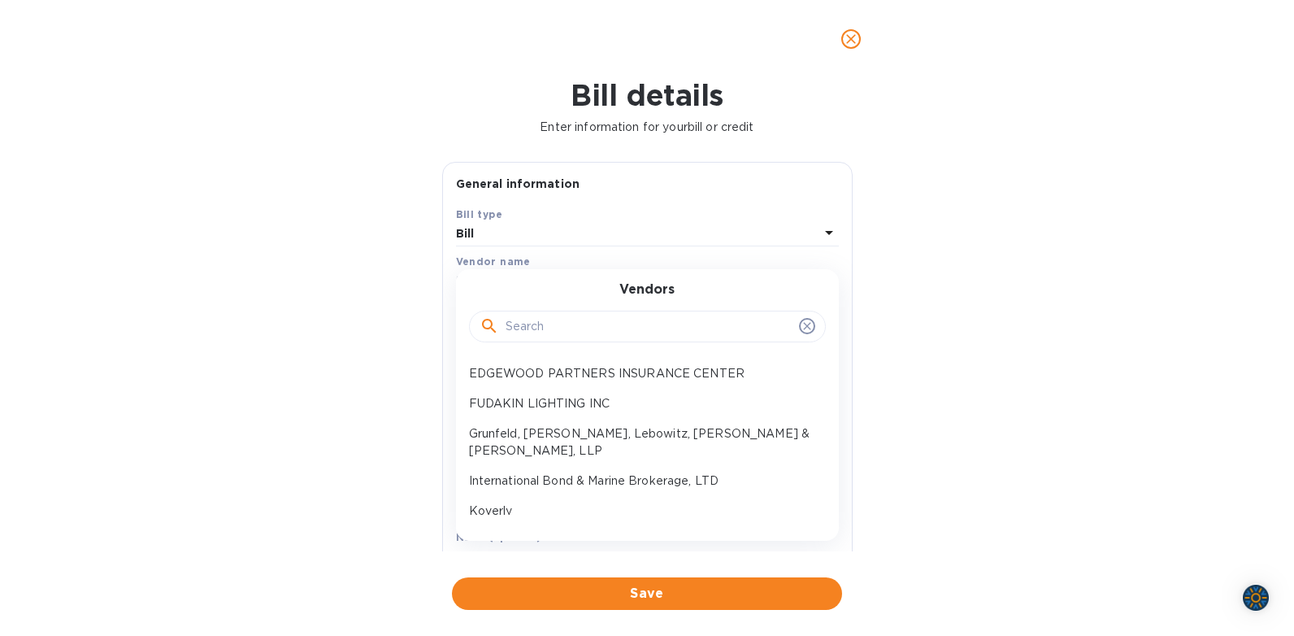
click at [545, 325] on input "text" at bounding box center [649, 327] width 287 height 24
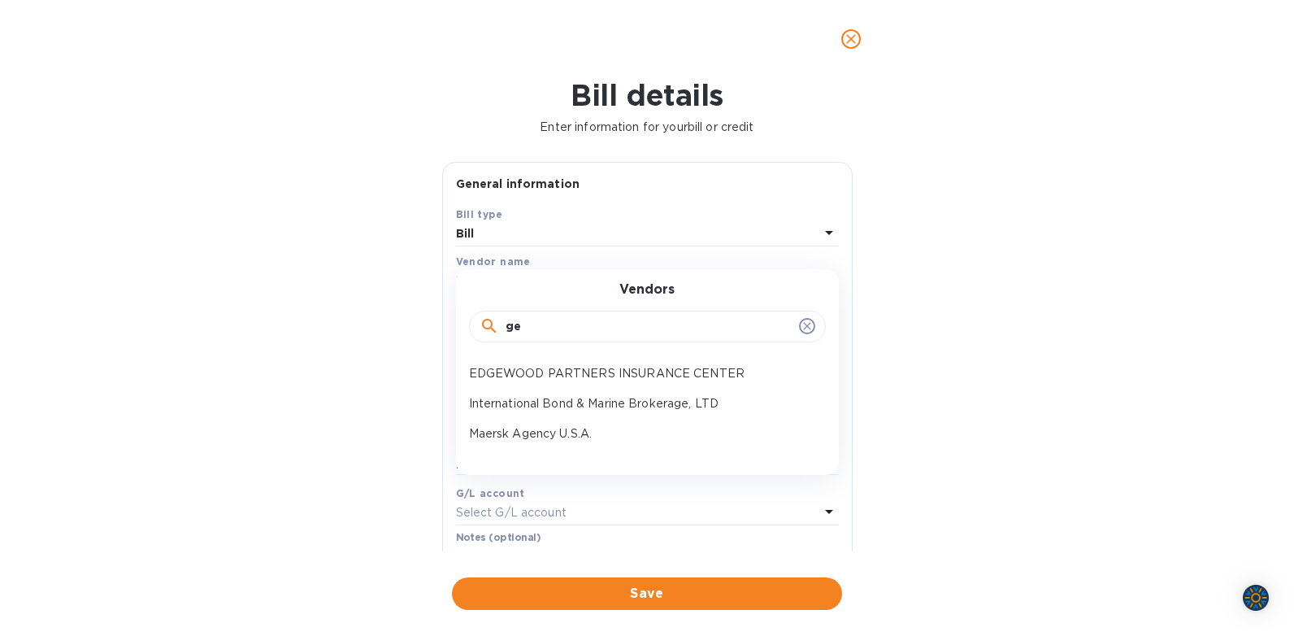
type input "gem"
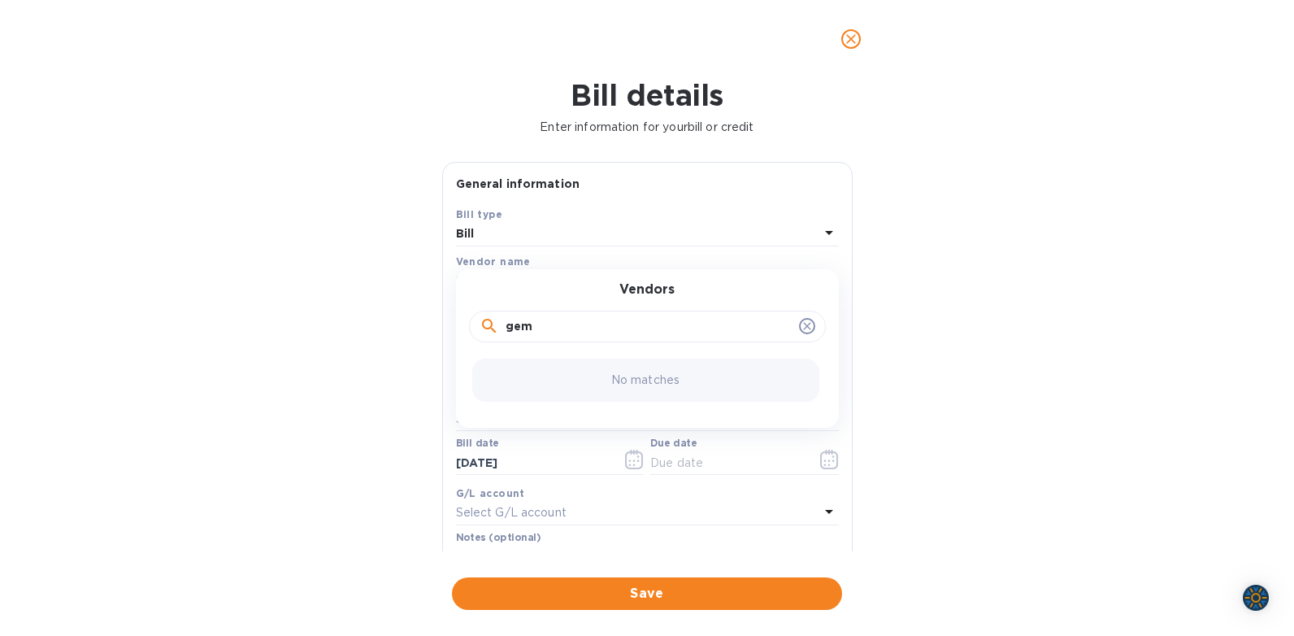
click at [546, 324] on input "gem" at bounding box center [649, 327] width 287 height 24
click at [850, 41] on icon "close" at bounding box center [851, 39] width 10 height 10
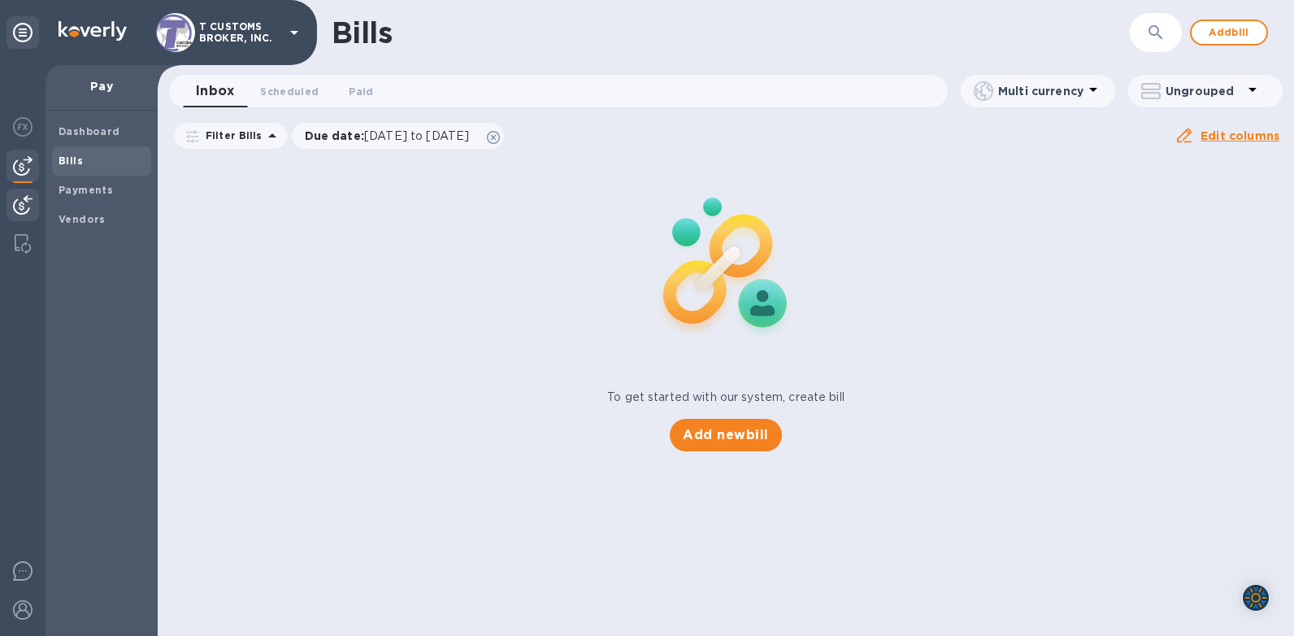
click at [24, 198] on img at bounding box center [23, 205] width 20 height 20
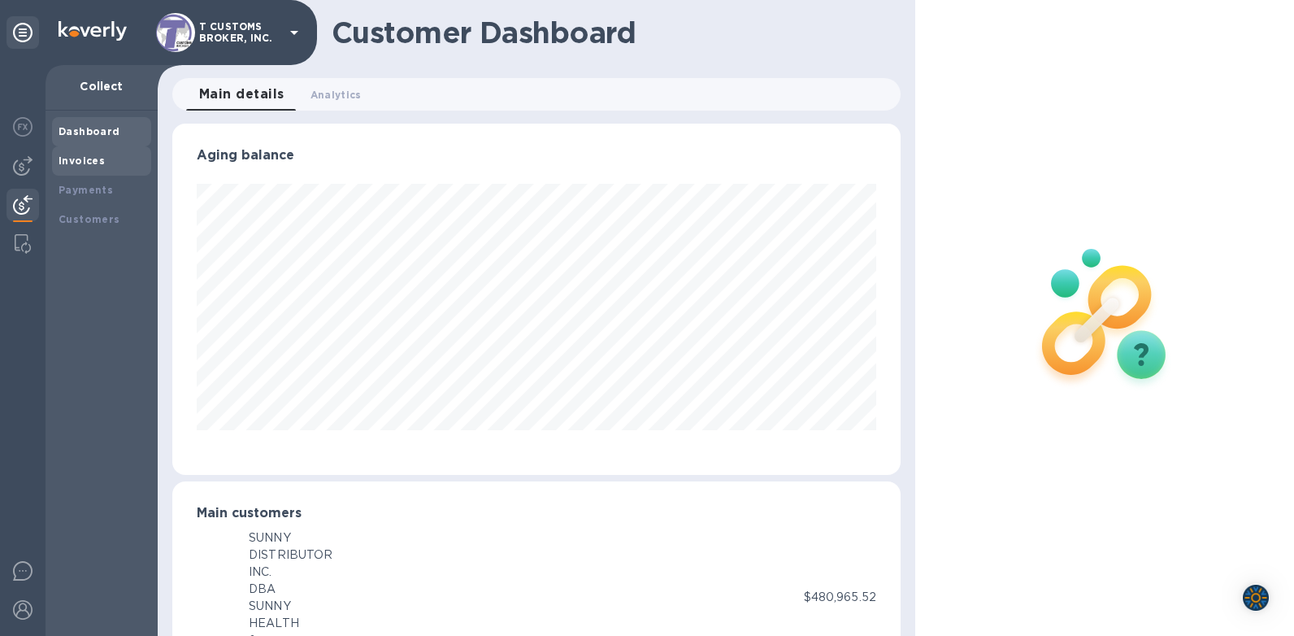
scroll to position [812585, 812214]
click at [80, 163] on b "Invoices" at bounding box center [82, 160] width 46 height 12
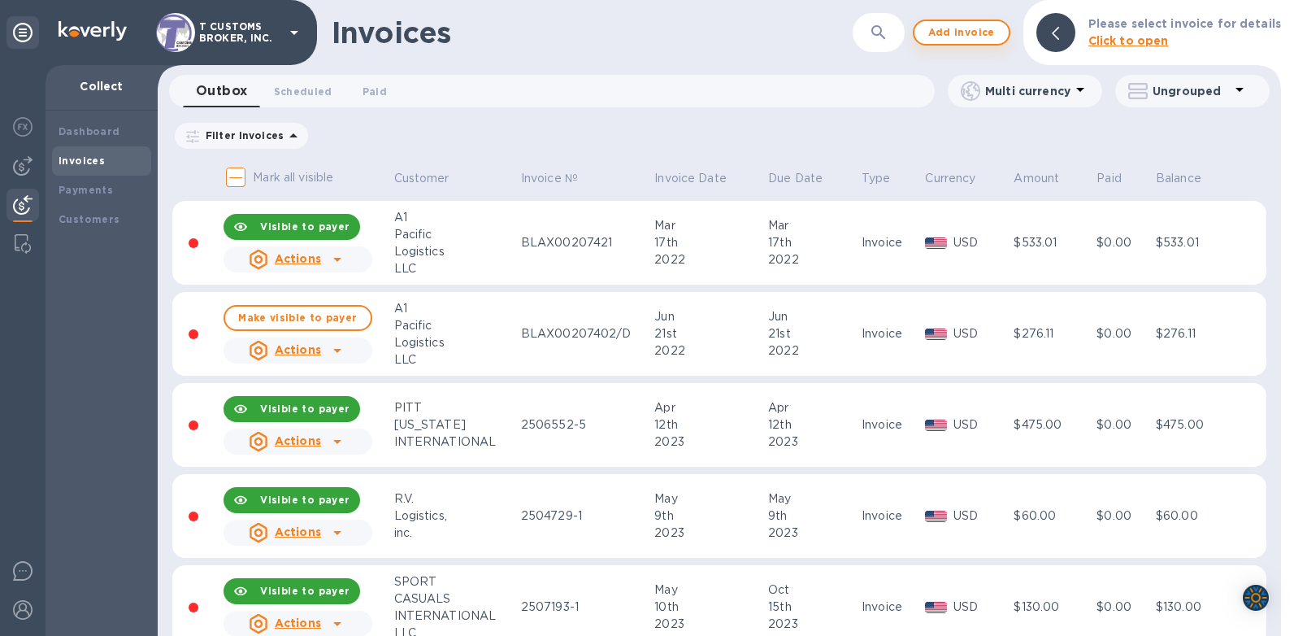
click at [952, 21] on button "Add invoice" at bounding box center [962, 33] width 98 height 26
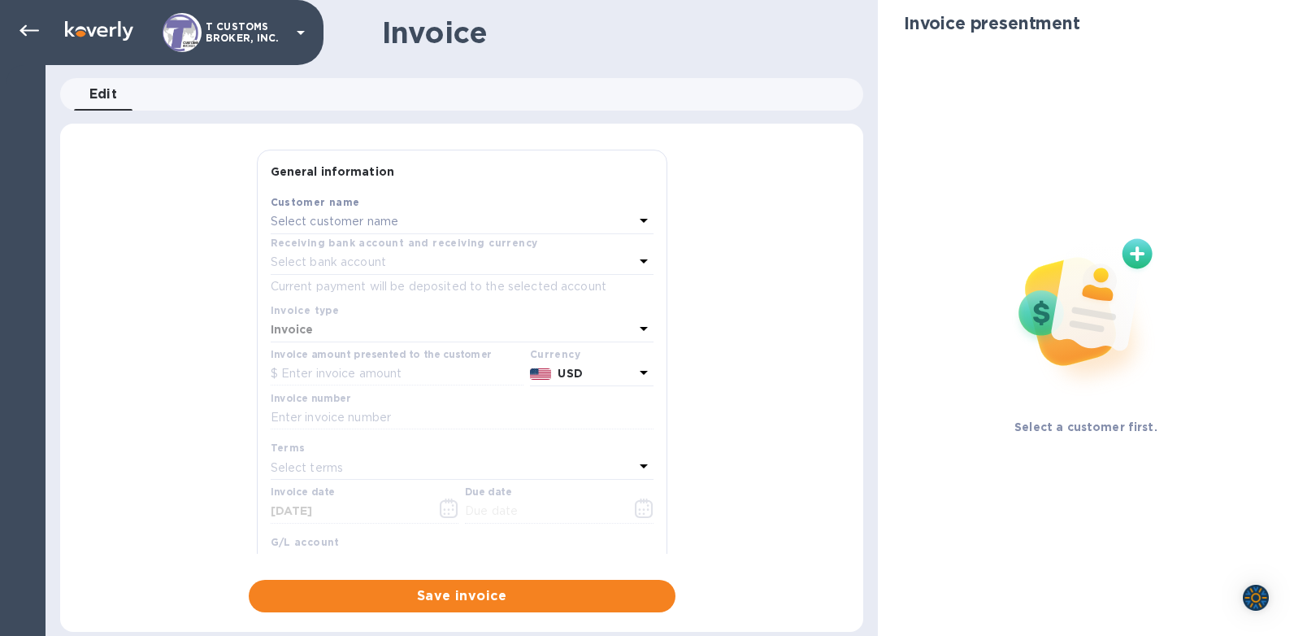
click at [344, 209] on div "Customer name" at bounding box center [462, 201] width 383 height 17
click at [549, 219] on div "Select customer name" at bounding box center [452, 222] width 363 height 23
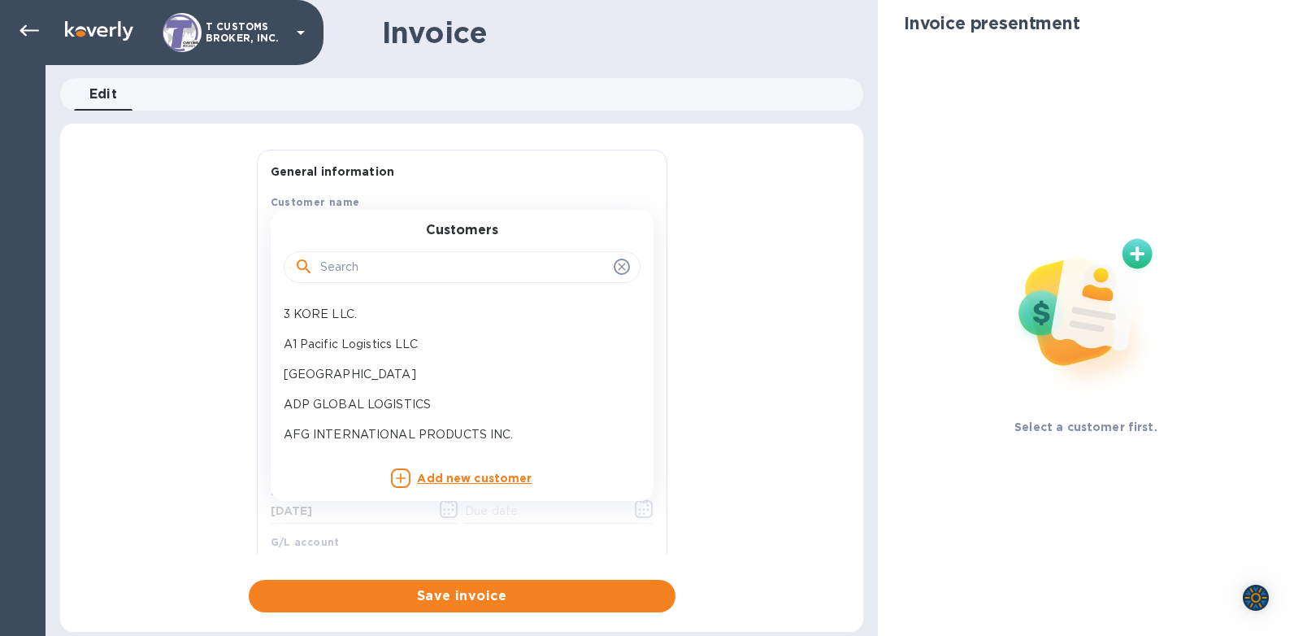
click at [366, 272] on input "text" at bounding box center [463, 267] width 287 height 24
type input "g"
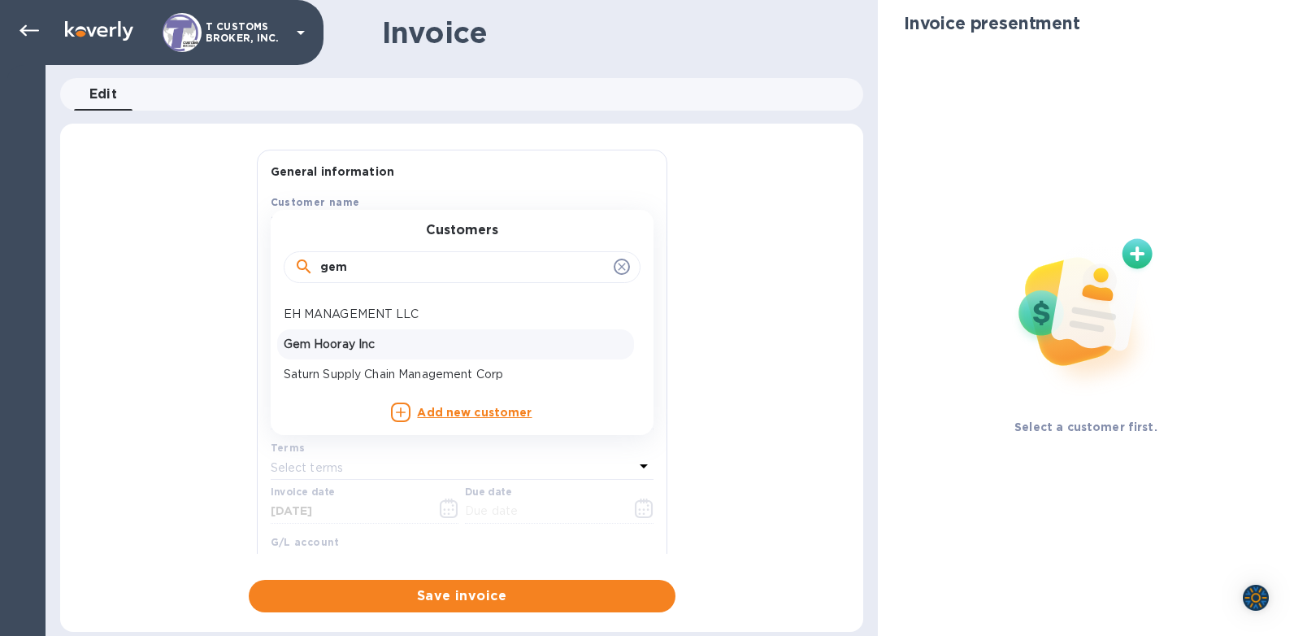
type input "gem"
click at [327, 346] on p "Gem Hooray Inc" at bounding box center [456, 344] width 344 height 17
type input "[DATE]"
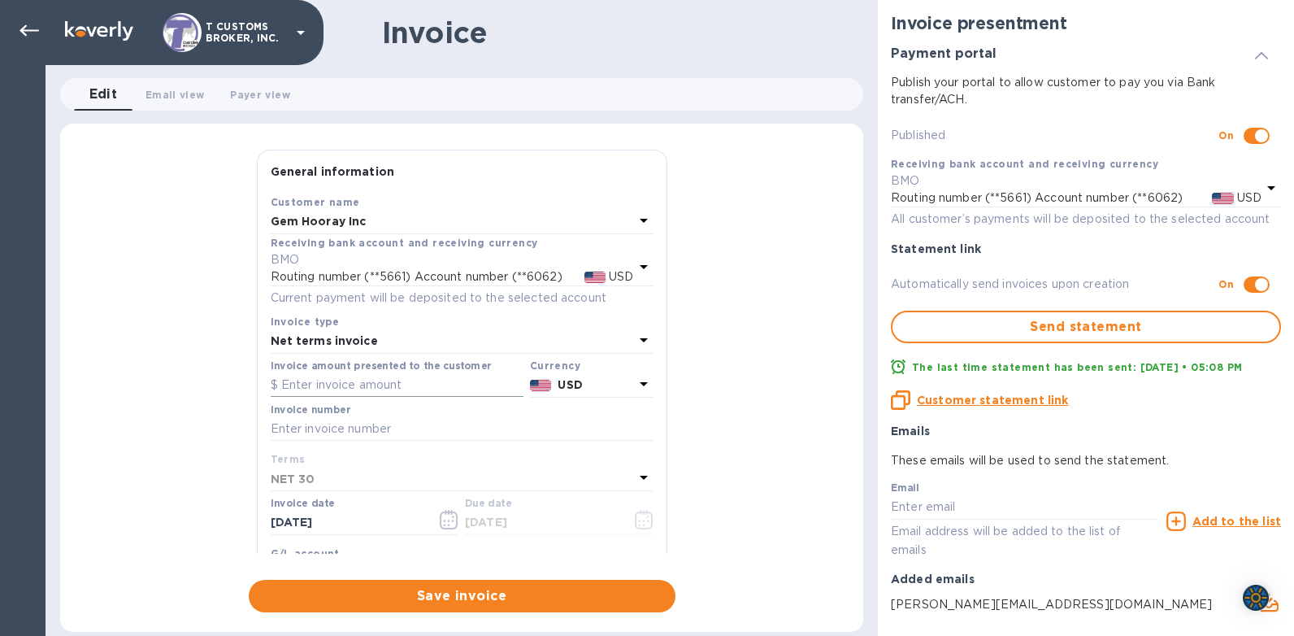
click at [289, 384] on input "text" at bounding box center [397, 385] width 253 height 24
drag, startPoint x: 342, startPoint y: 388, endPoint x: 249, endPoint y: 381, distance: 93.7
click at [249, 381] on div "General information Save Customer name Gem Hooray Inc Receiving bank account an…" at bounding box center [462, 352] width 427 height 404
type input "16,000"
click at [291, 423] on input "text" at bounding box center [462, 429] width 383 height 24
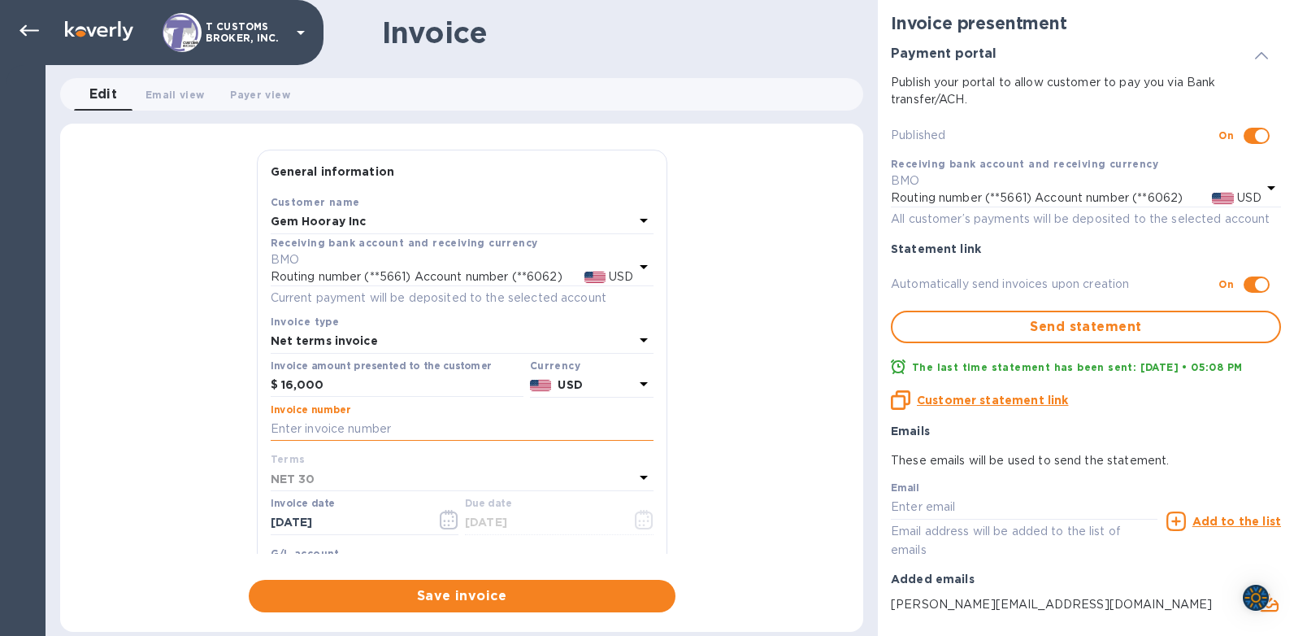
click at [332, 427] on input "text" at bounding box center [462, 429] width 383 height 24
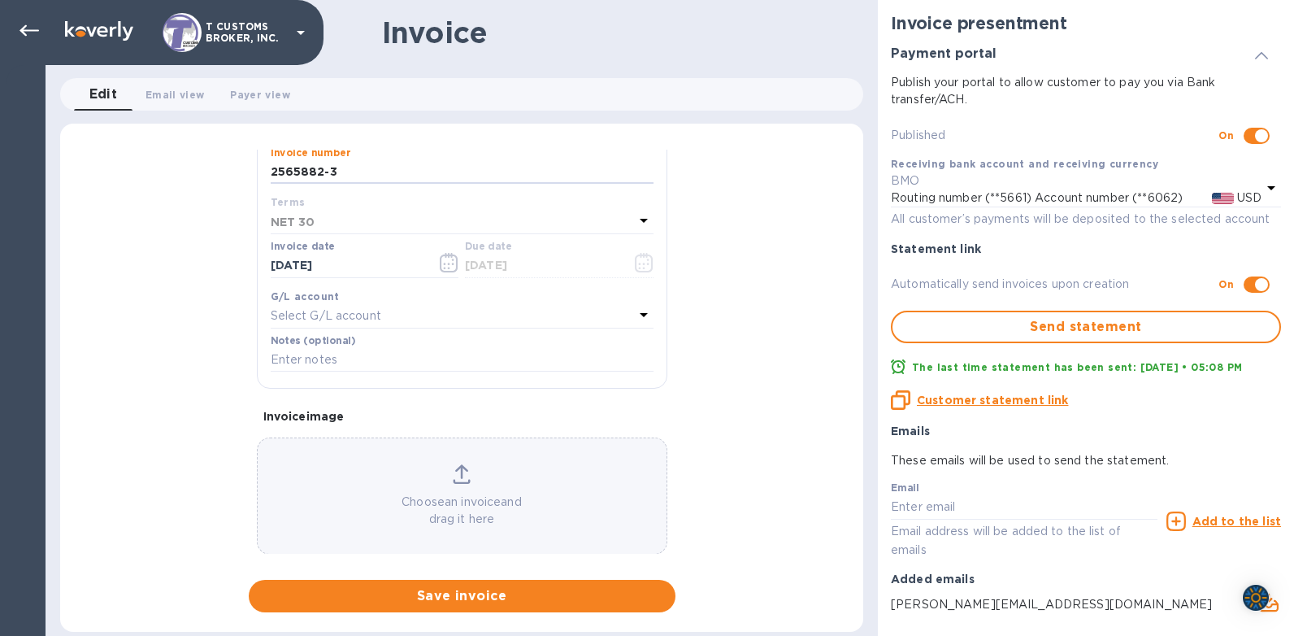
scroll to position [277, 0]
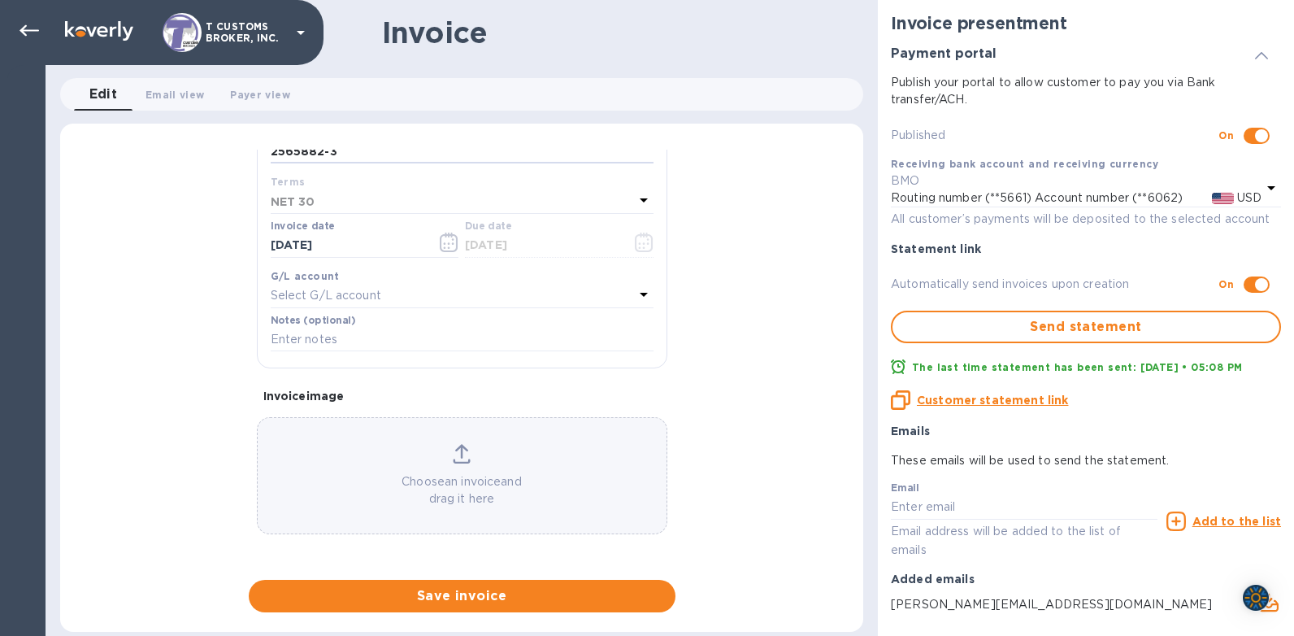
type input "2565882-3"
click at [313, 286] on div "Select G/L account" at bounding box center [452, 296] width 363 height 23
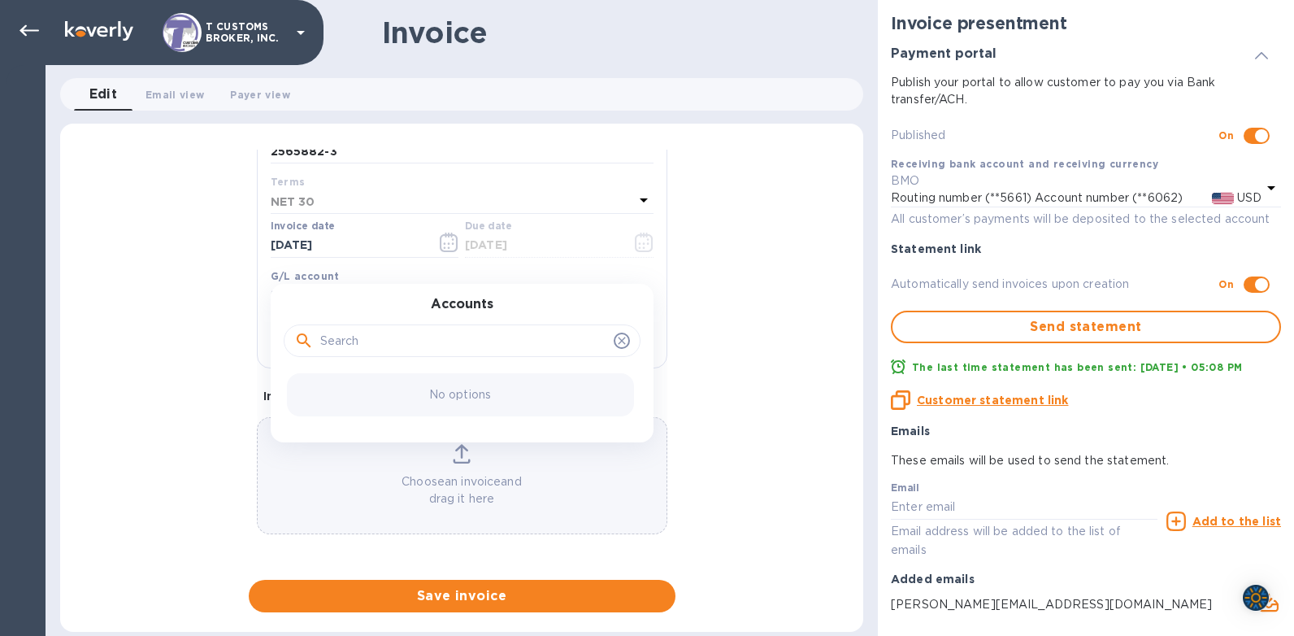
click at [427, 503] on p "Choose an invoice and drag it here" at bounding box center [462, 490] width 409 height 34
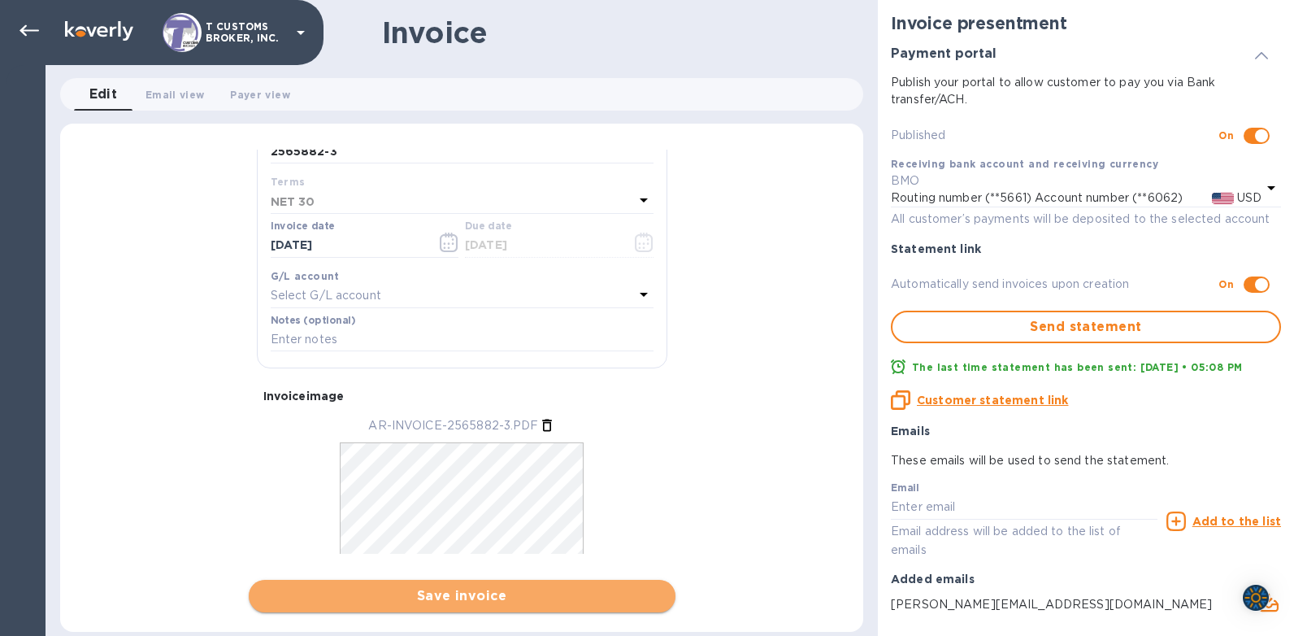
click at [434, 600] on span "Save invoice" at bounding box center [462, 596] width 401 height 20
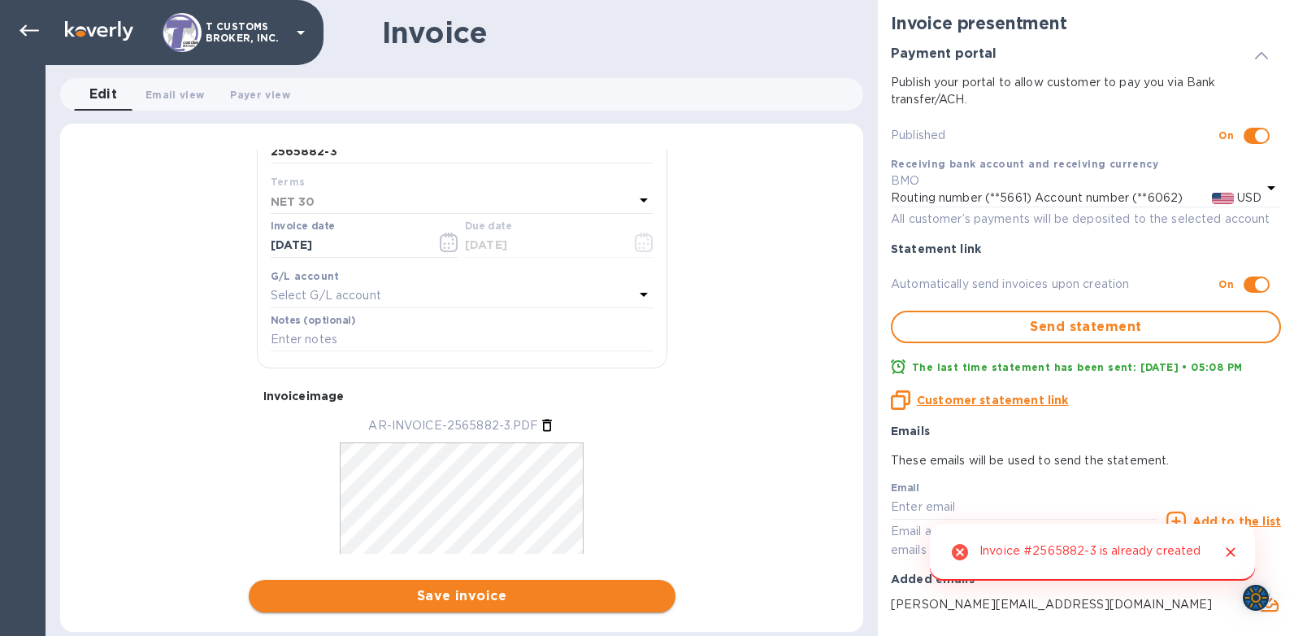
click at [461, 593] on span "Save invoice" at bounding box center [462, 596] width 401 height 20
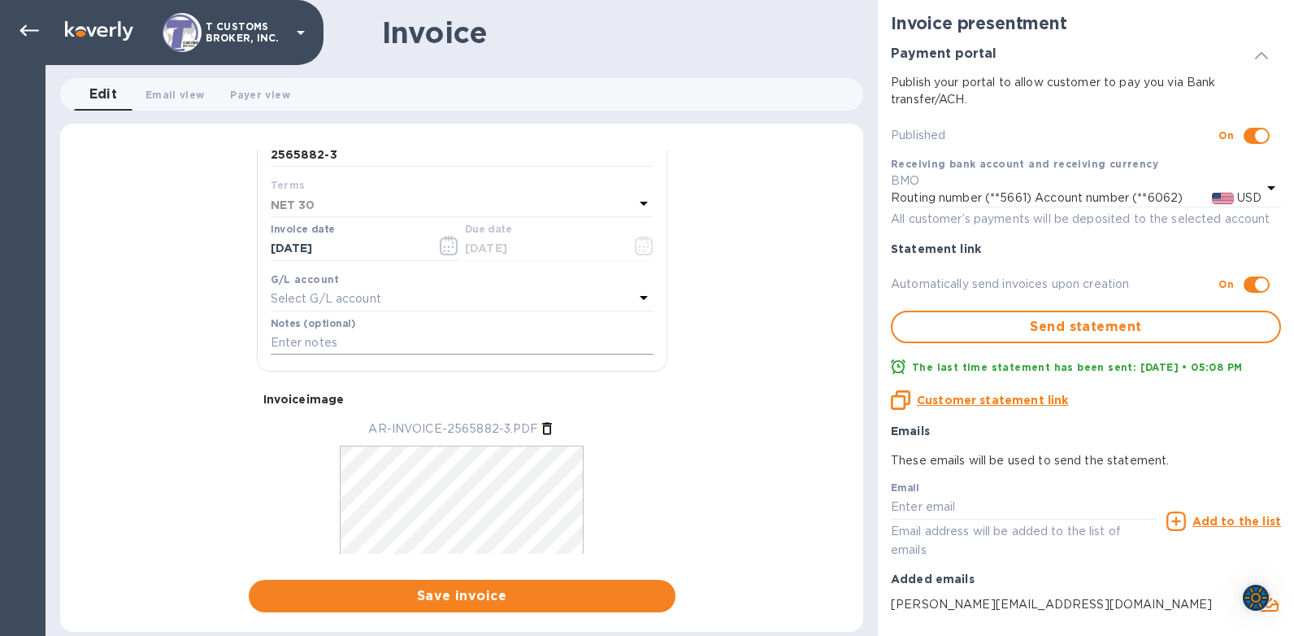
scroll to position [327, 0]
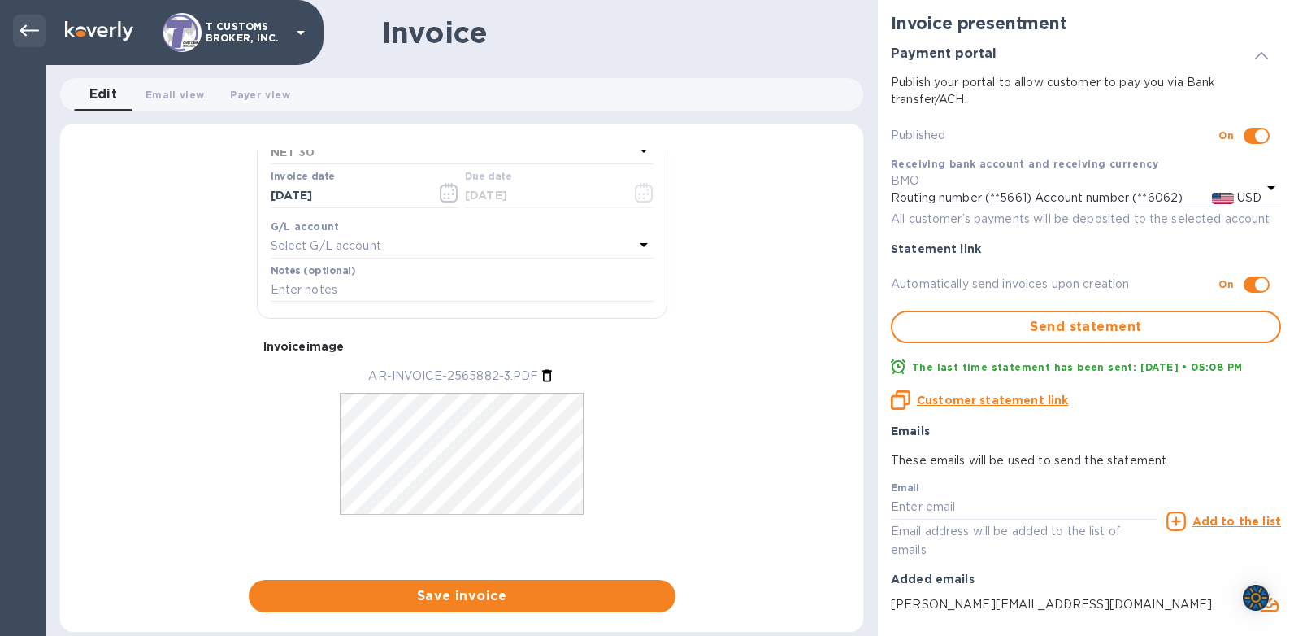
click at [32, 29] on icon at bounding box center [30, 31] width 20 height 20
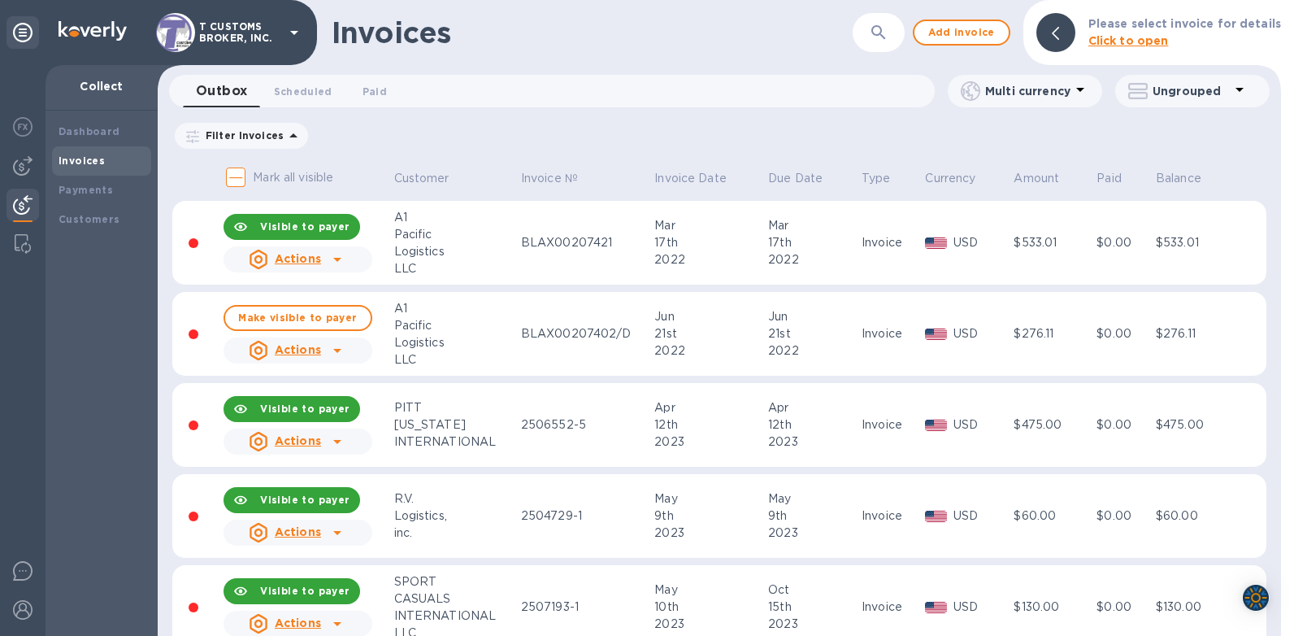
click at [88, 164] on b "Invoices" at bounding box center [82, 160] width 46 height 12
click at [883, 35] on icon "button" at bounding box center [878, 32] width 14 height 14
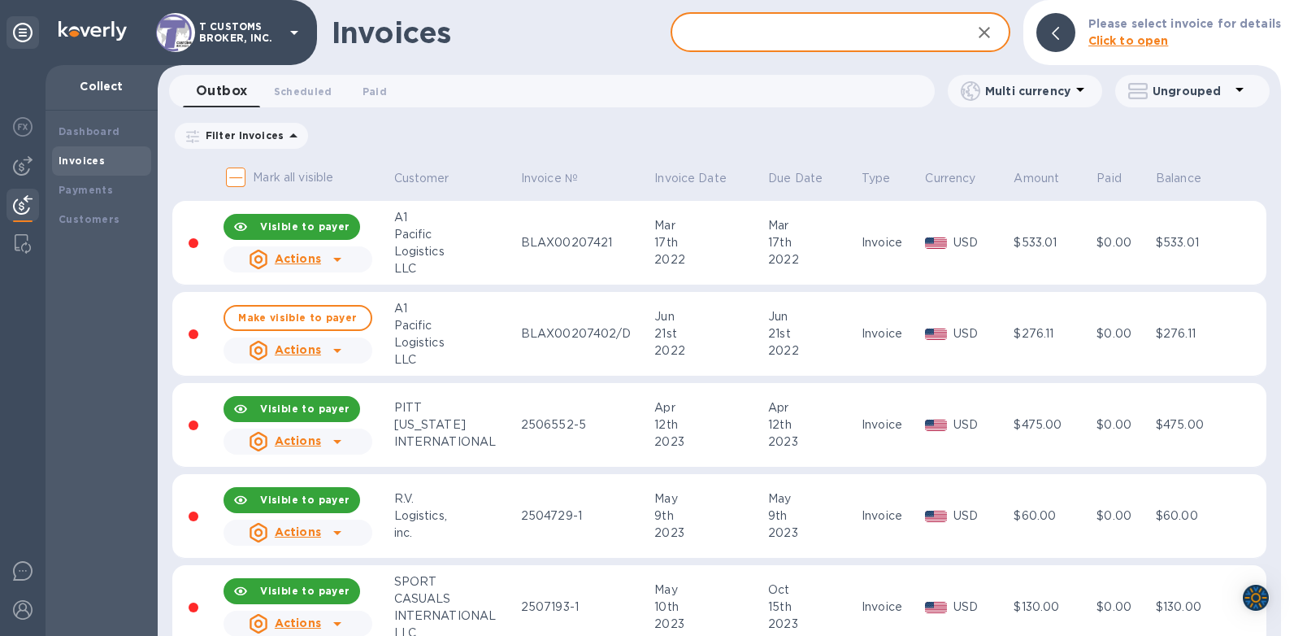
click at [732, 24] on input "text" at bounding box center [814, 33] width 287 height 40
type input "2565882"
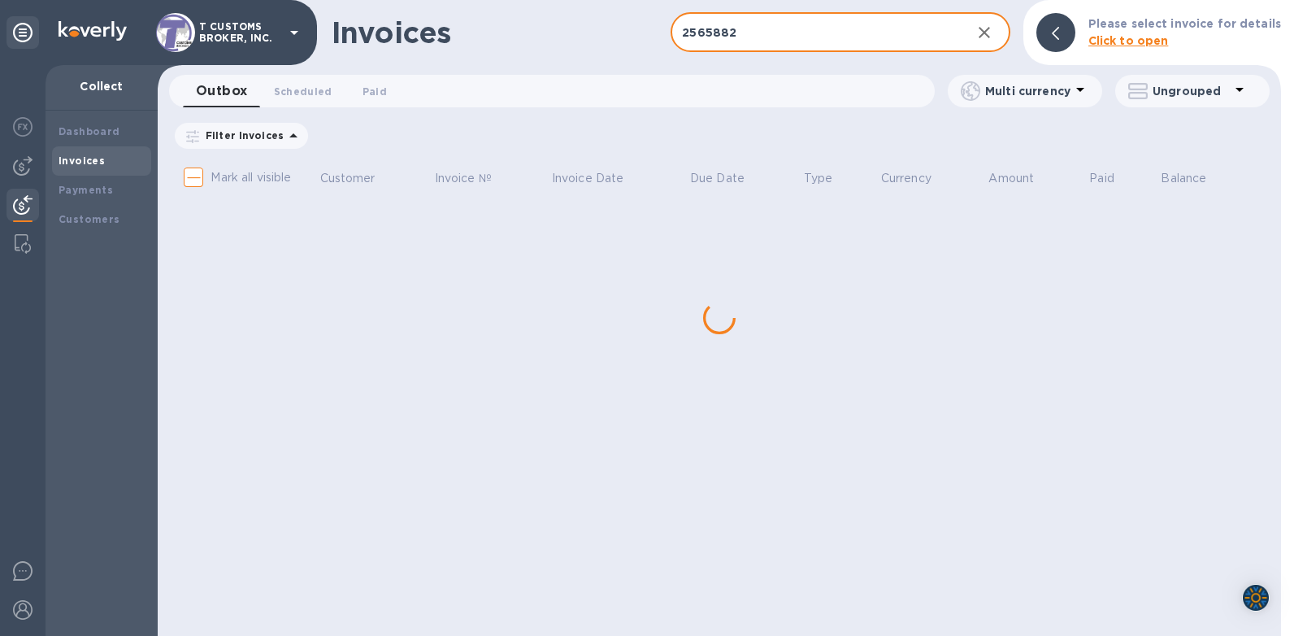
checkbox input "true"
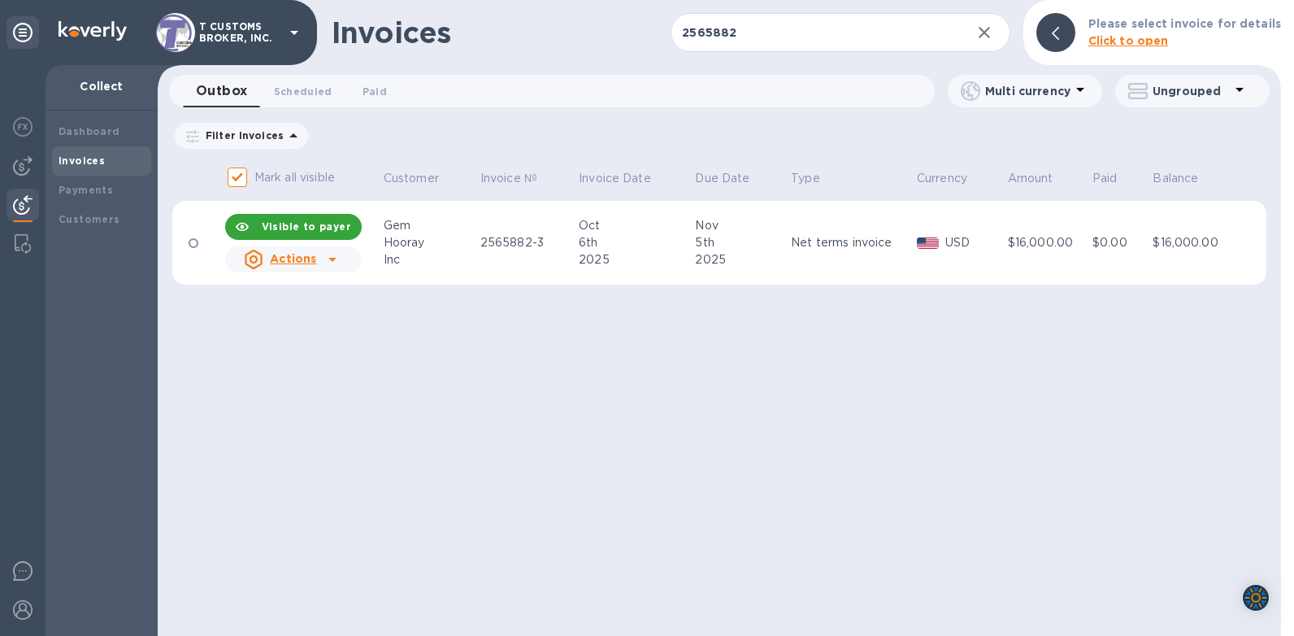
drag, startPoint x: 728, startPoint y: 465, endPoint x: 717, endPoint y: 458, distance: 13.1
click at [728, 465] on div "Invoices 2565882 ​ Add invoice Please select invoice for details Click to open …" at bounding box center [719, 318] width 1123 height 636
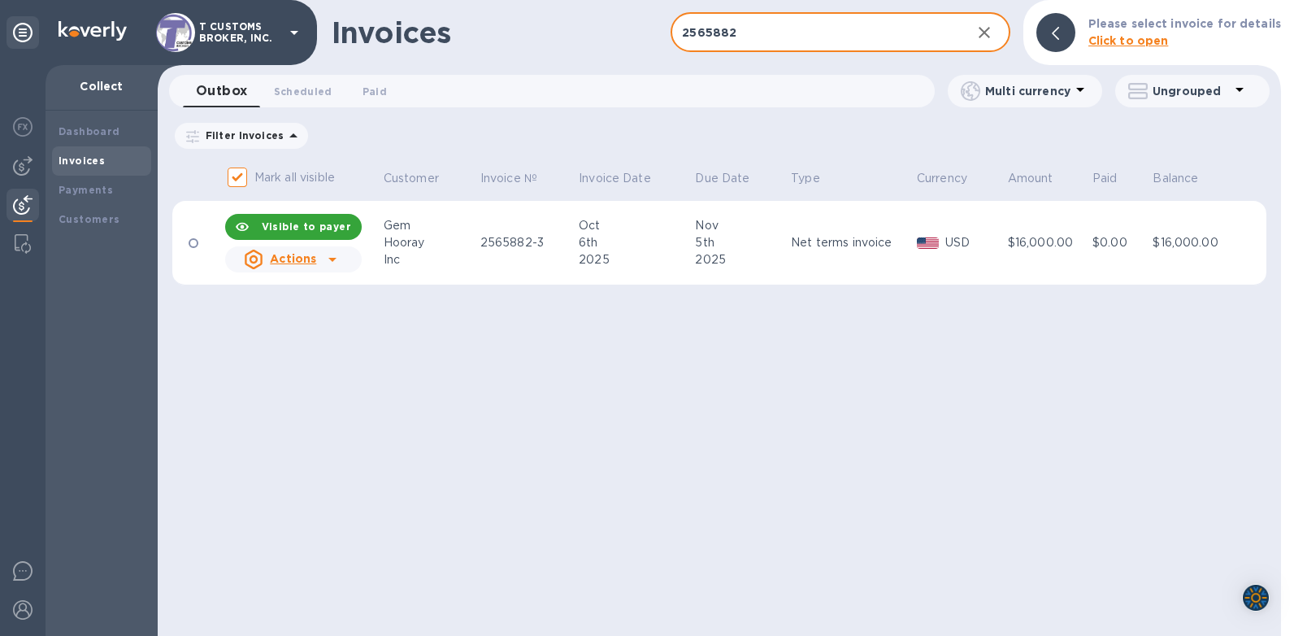
click at [763, 29] on input "2565882" at bounding box center [814, 33] width 287 height 40
type input "2"
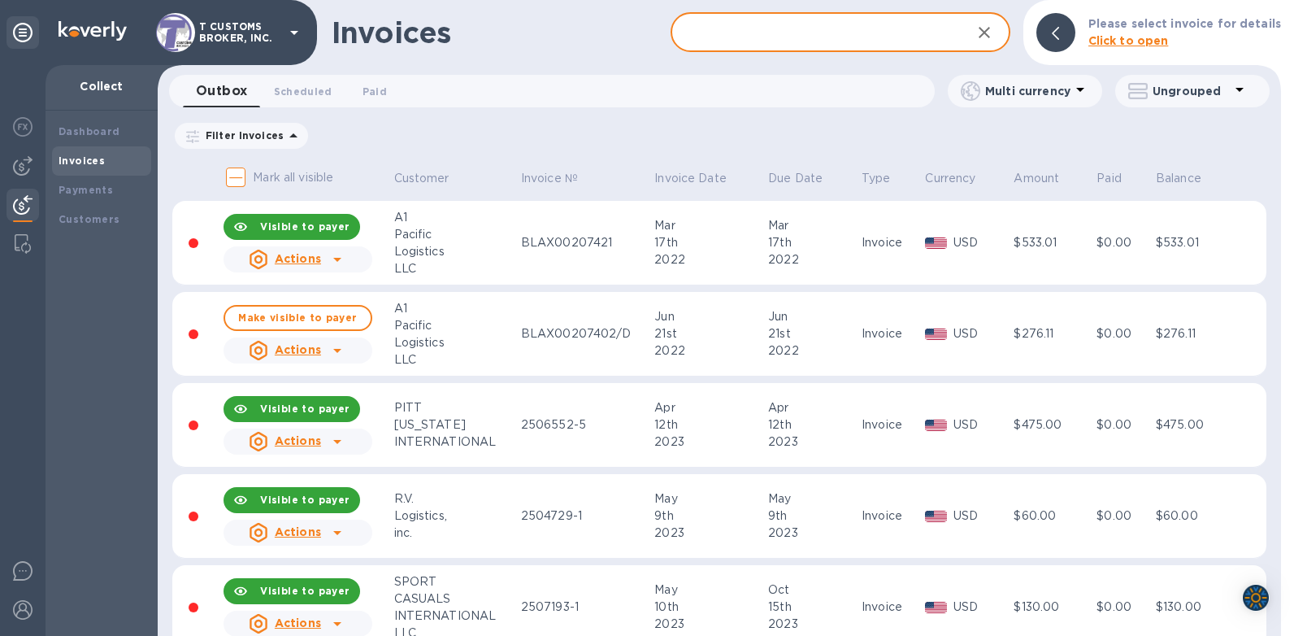
checkbox input "false"
click at [87, 158] on b "Invoices" at bounding box center [82, 160] width 46 height 12
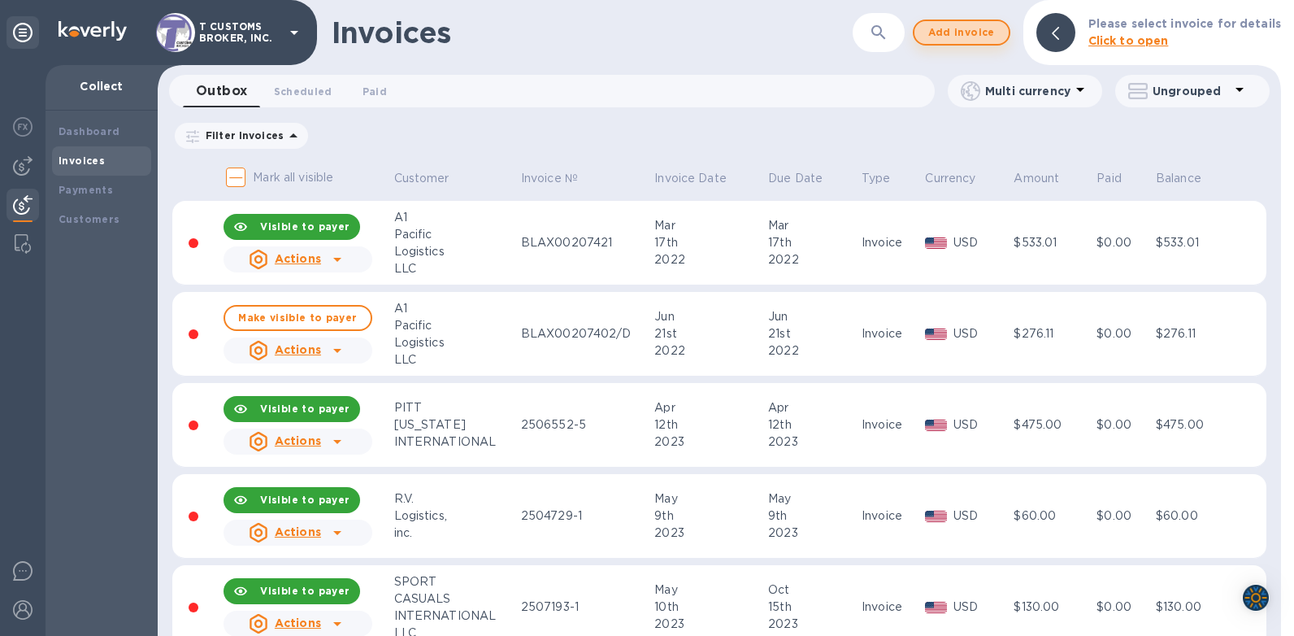
click at [967, 35] on span "Add invoice" at bounding box center [962, 33] width 68 height 20
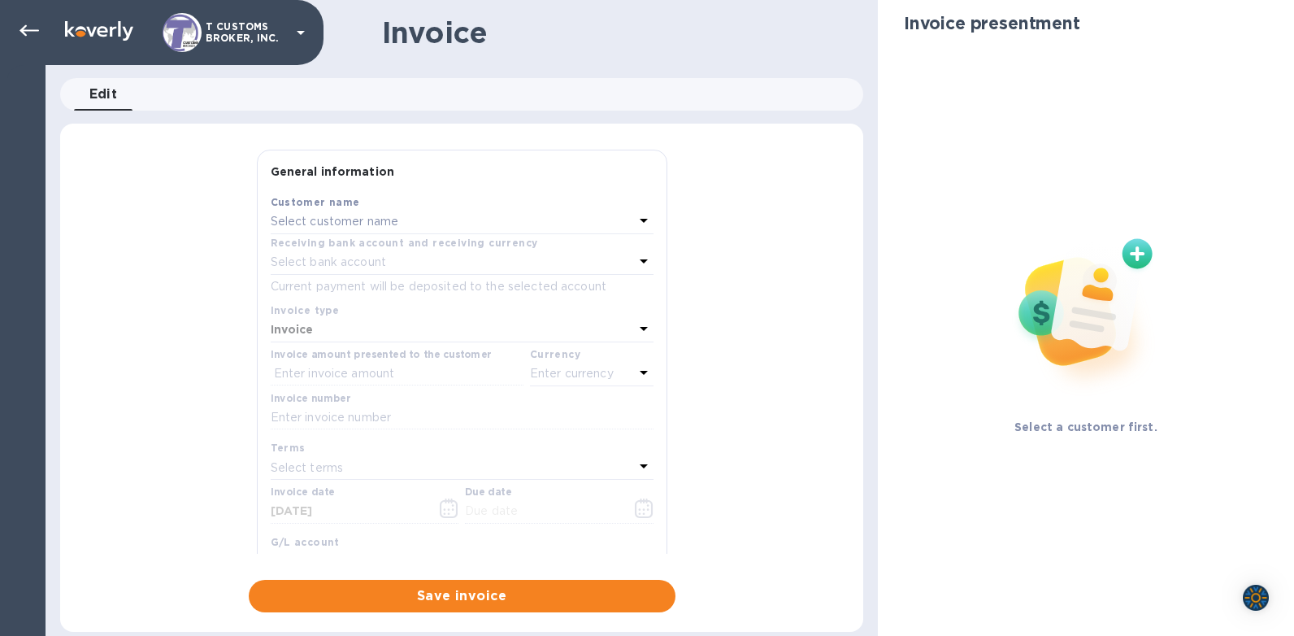
click at [366, 219] on p "Select customer name" at bounding box center [335, 221] width 128 height 17
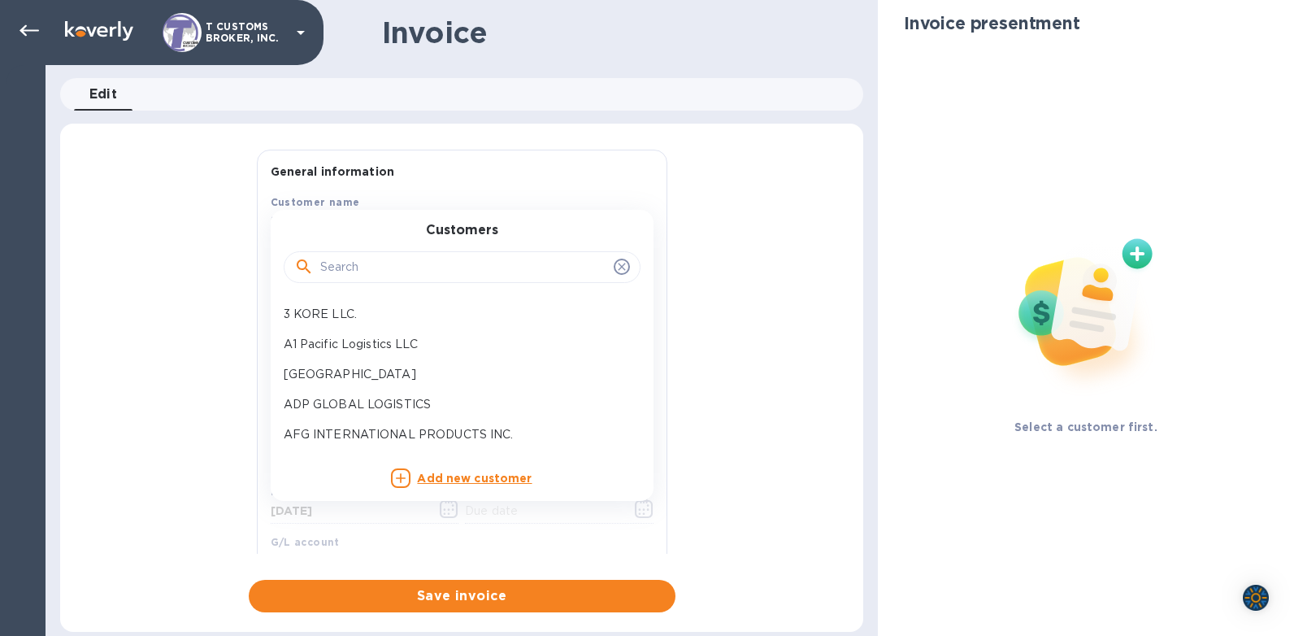
click at [350, 262] on input "text" at bounding box center [463, 267] width 287 height 24
type input "gem"
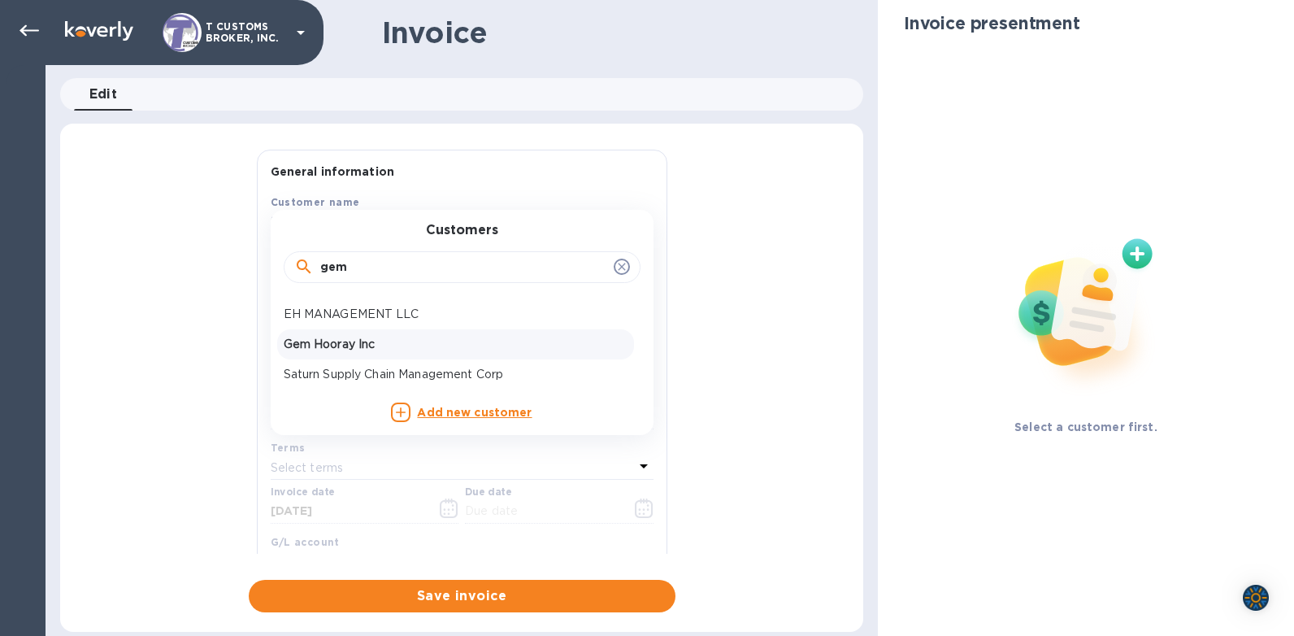
click at [317, 346] on p "Gem Hooray Inc" at bounding box center [456, 344] width 344 height 17
type input "[DATE]"
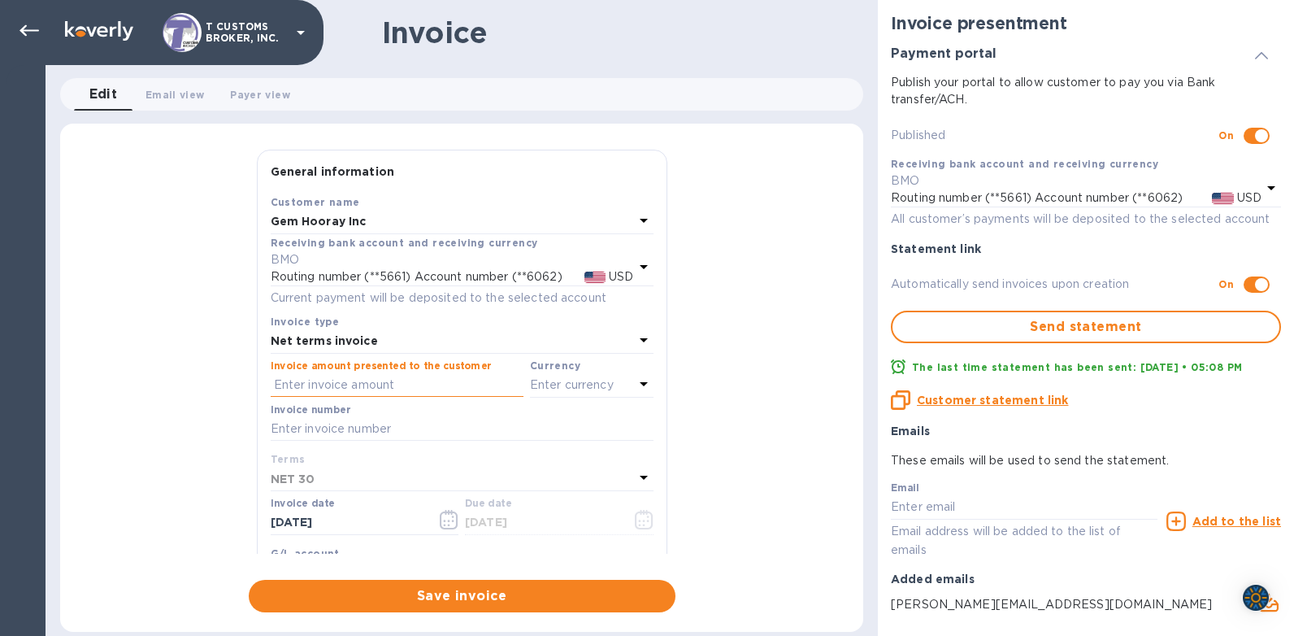
click at [304, 377] on input "text" at bounding box center [397, 385] width 253 height 24
type input "-25,658,822"
drag, startPoint x: 354, startPoint y: 388, endPoint x: 250, endPoint y: 387, distance: 104.1
click at [250, 387] on div "General information Save Customer name Gem Hooray Inc Receiving bank account an…" at bounding box center [462, 352] width 427 height 404
drag, startPoint x: 512, startPoint y: 380, endPoint x: 531, endPoint y: 381, distance: 18.8
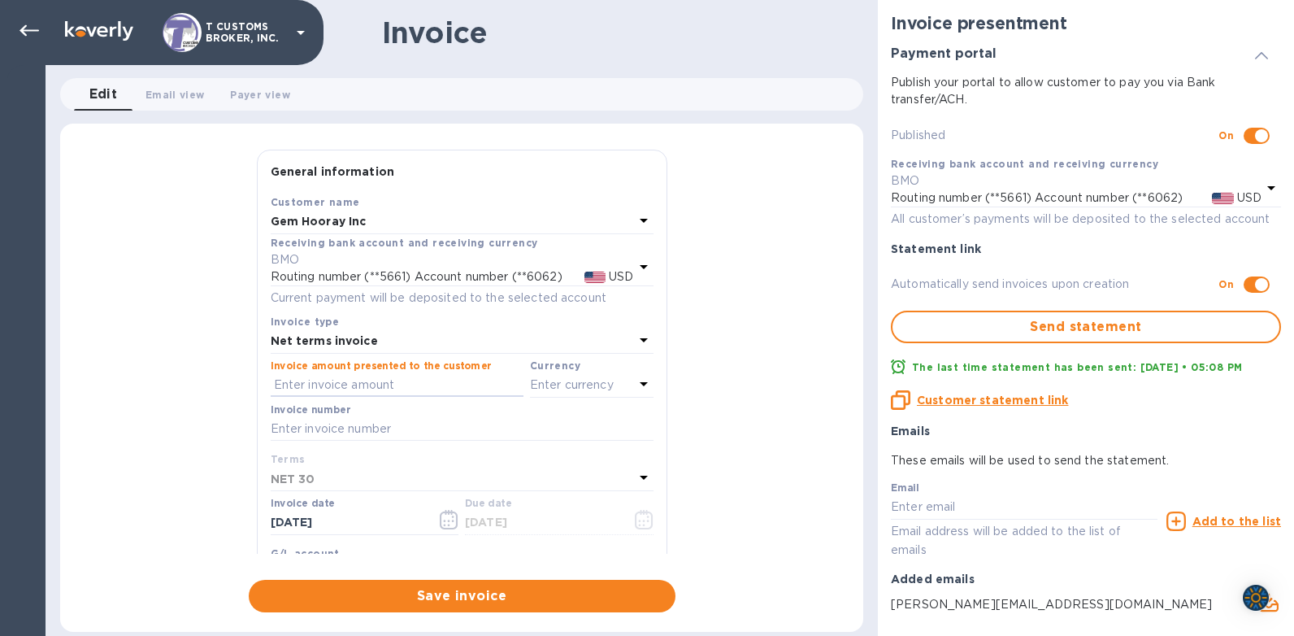
click at [513, 380] on input "text" at bounding box center [397, 385] width 253 height 24
click at [532, 381] on p "Enter currency" at bounding box center [572, 384] width 84 height 17
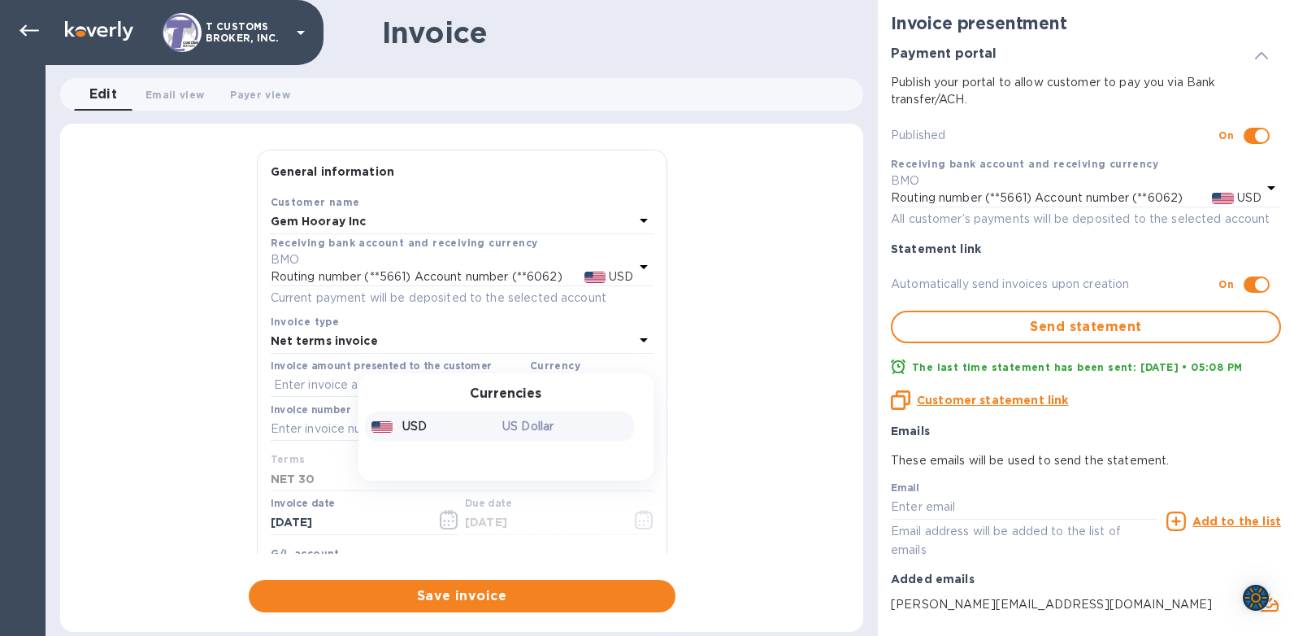
click at [436, 417] on div "USD" at bounding box center [434, 427] width 132 height 24
click at [305, 428] on input "text" at bounding box center [462, 429] width 383 height 24
type input "2565882-4"
click at [321, 469] on div "NET 30" at bounding box center [452, 478] width 363 height 23
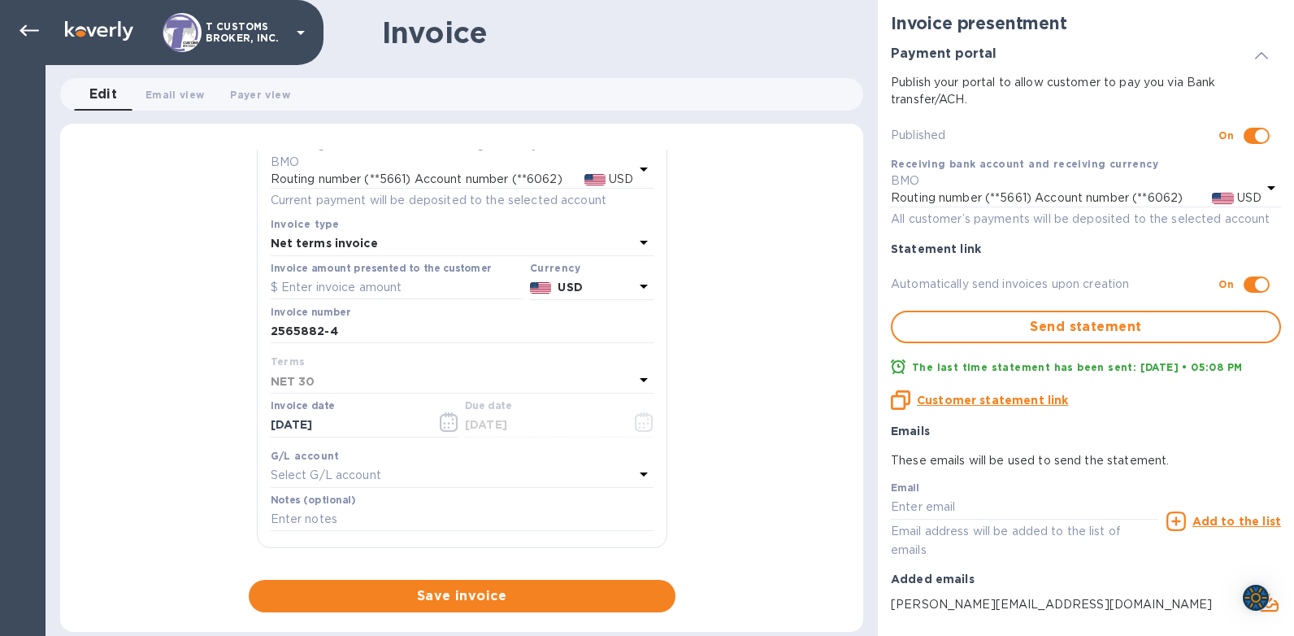
scroll to position [83, 0]
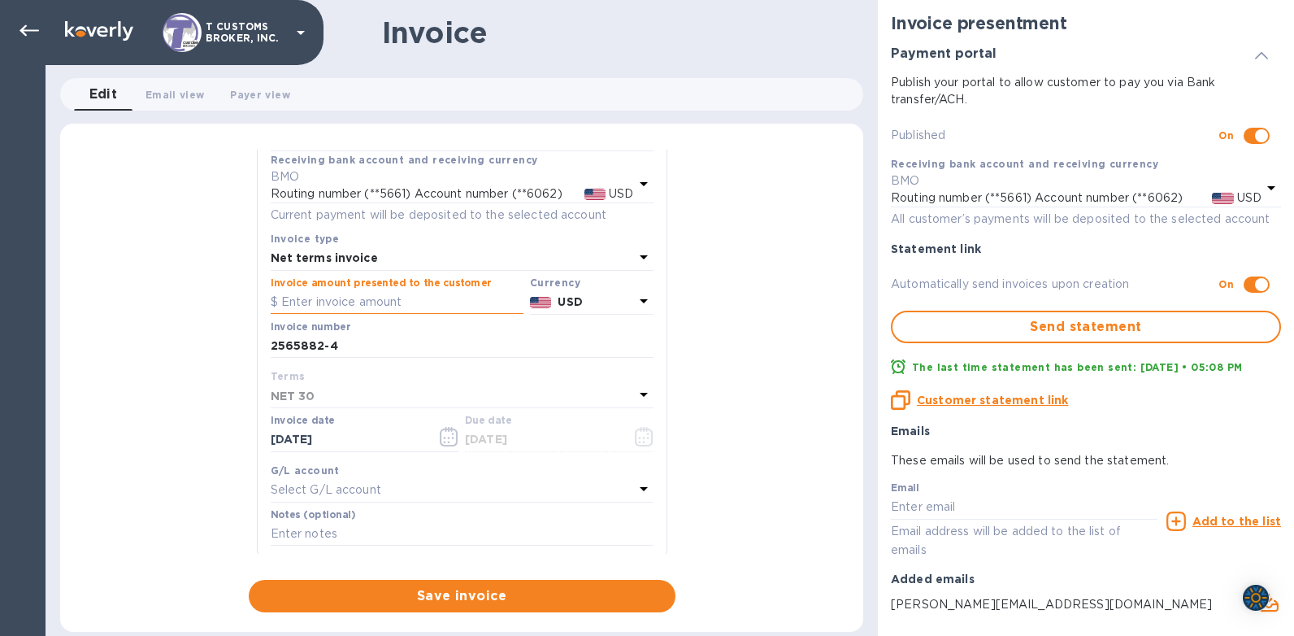
click at [329, 293] on input "text" at bounding box center [397, 302] width 253 height 24
click at [296, 304] on input "6,310.97" at bounding box center [402, 302] width 242 height 24
click at [367, 298] on input "63,710.97" at bounding box center [402, 302] width 242 height 24
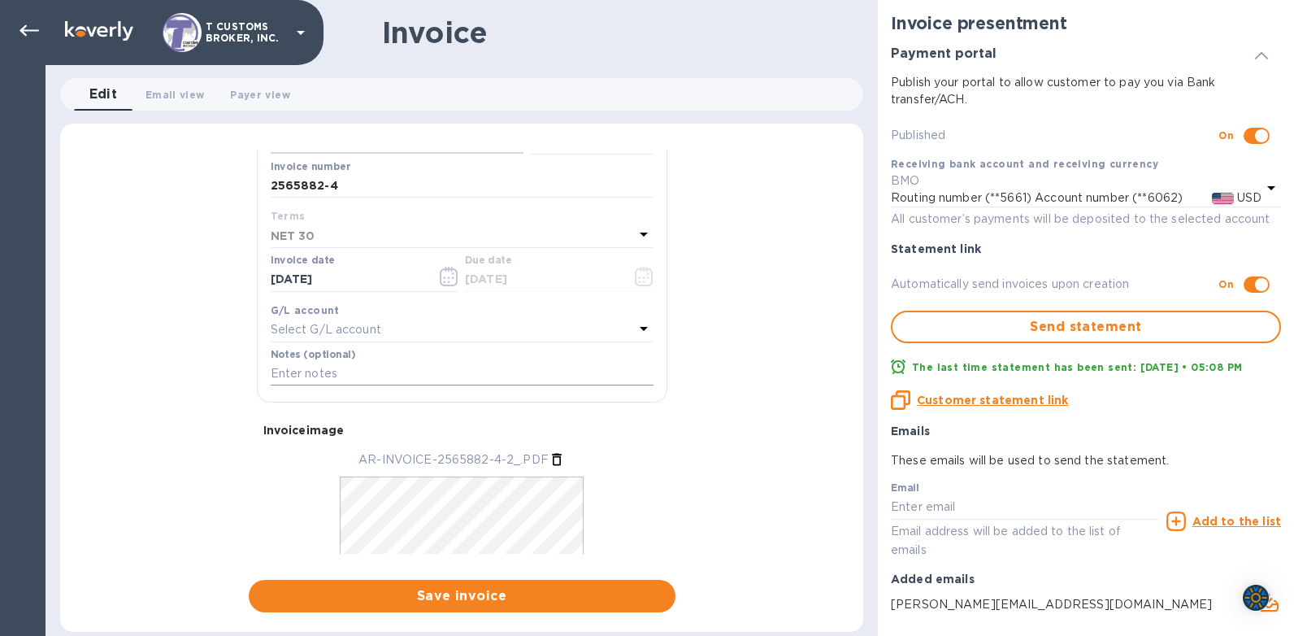
scroll to position [327, 0]
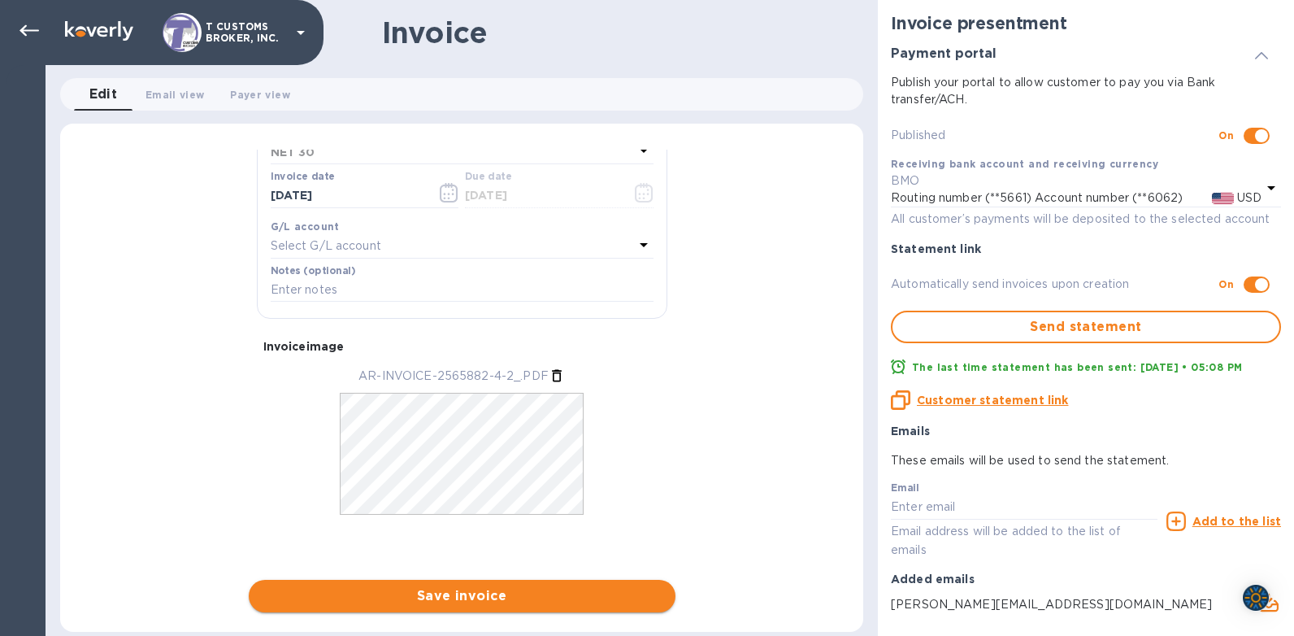
type input "63,710.97"
click at [463, 597] on span "Save invoice" at bounding box center [462, 596] width 401 height 20
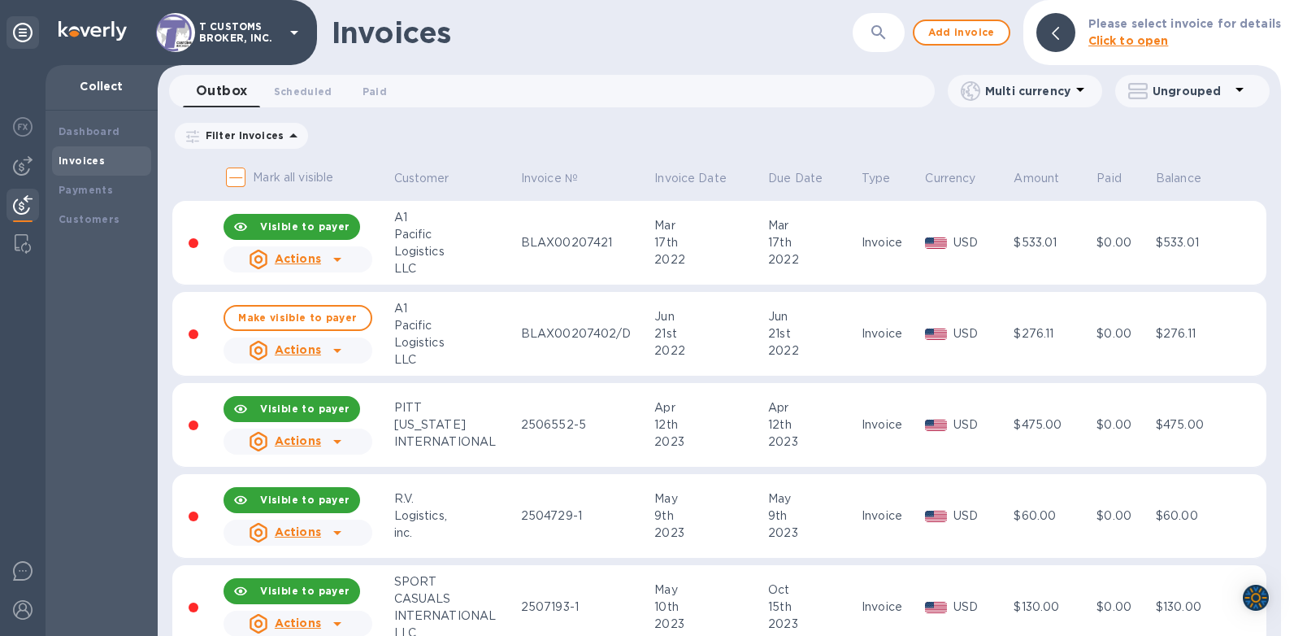
click at [886, 30] on icon "button" at bounding box center [879, 33] width 20 height 20
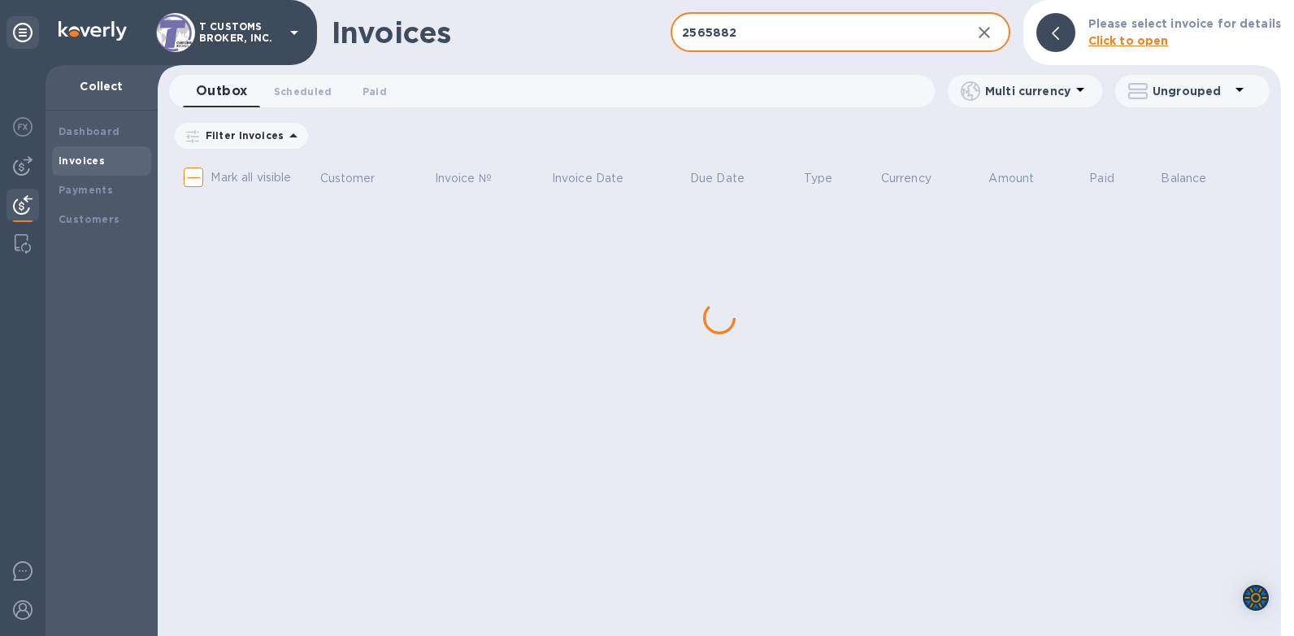
type input "2565882"
checkbox input "true"
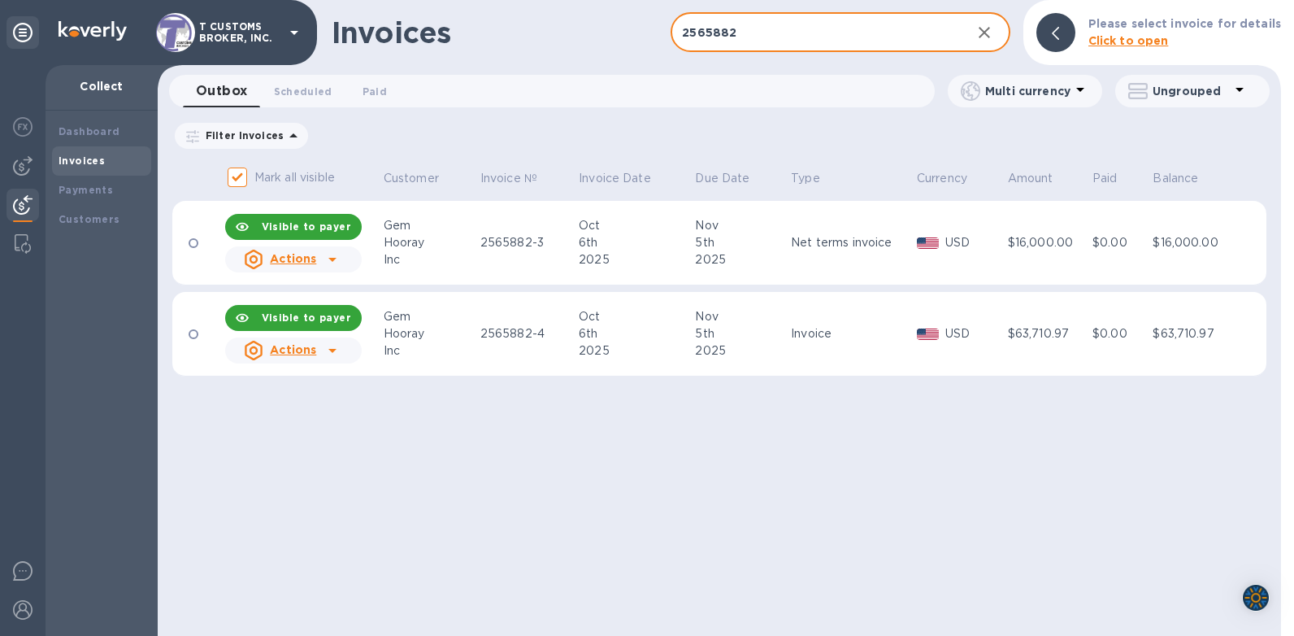
click at [329, 349] on icon at bounding box center [332, 351] width 8 height 4
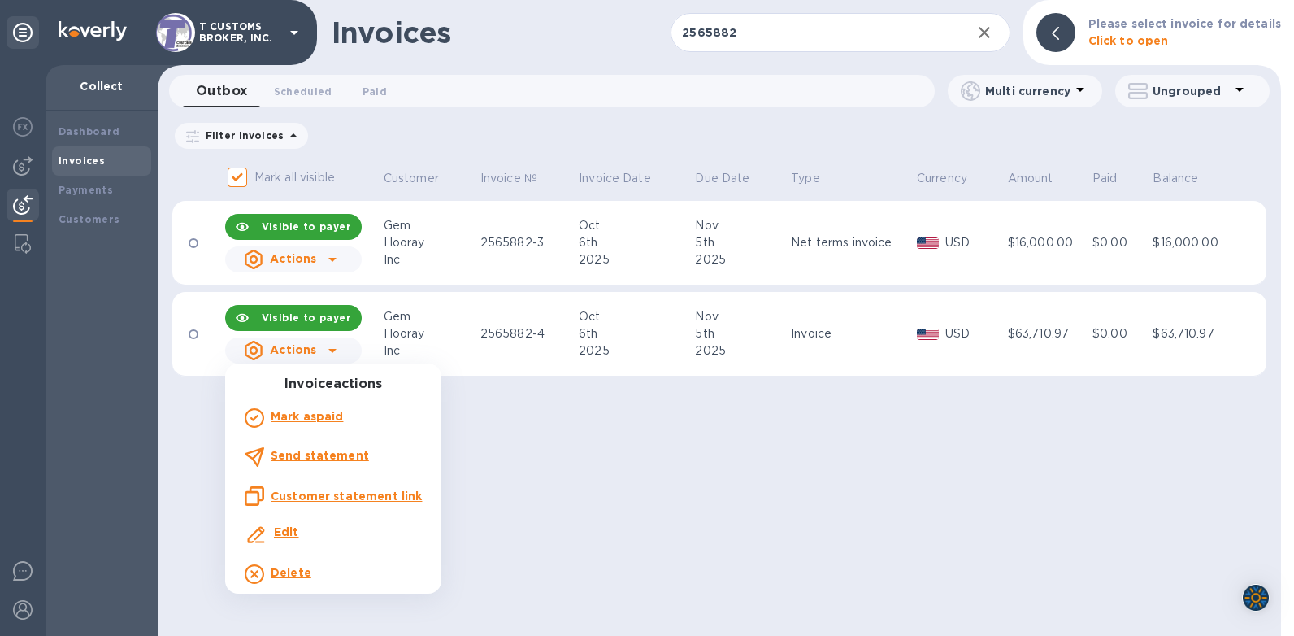
click at [295, 460] on b "Send statement" at bounding box center [320, 455] width 98 height 13
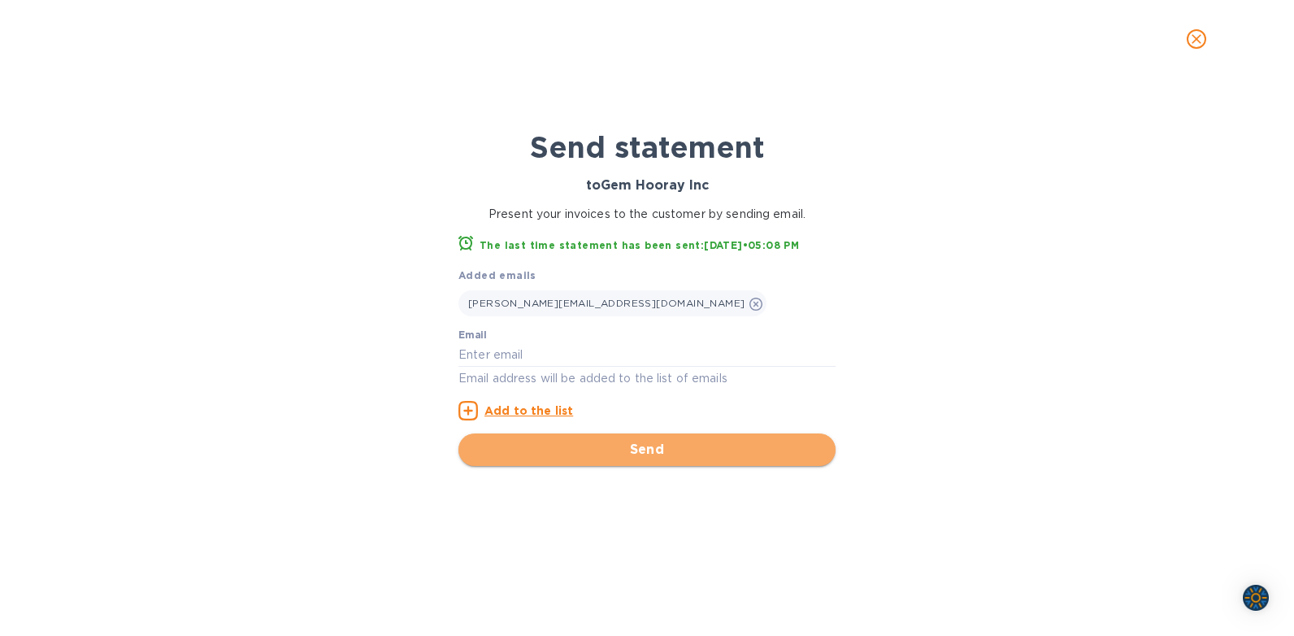
click at [641, 449] on span "Send" at bounding box center [647, 450] width 351 height 20
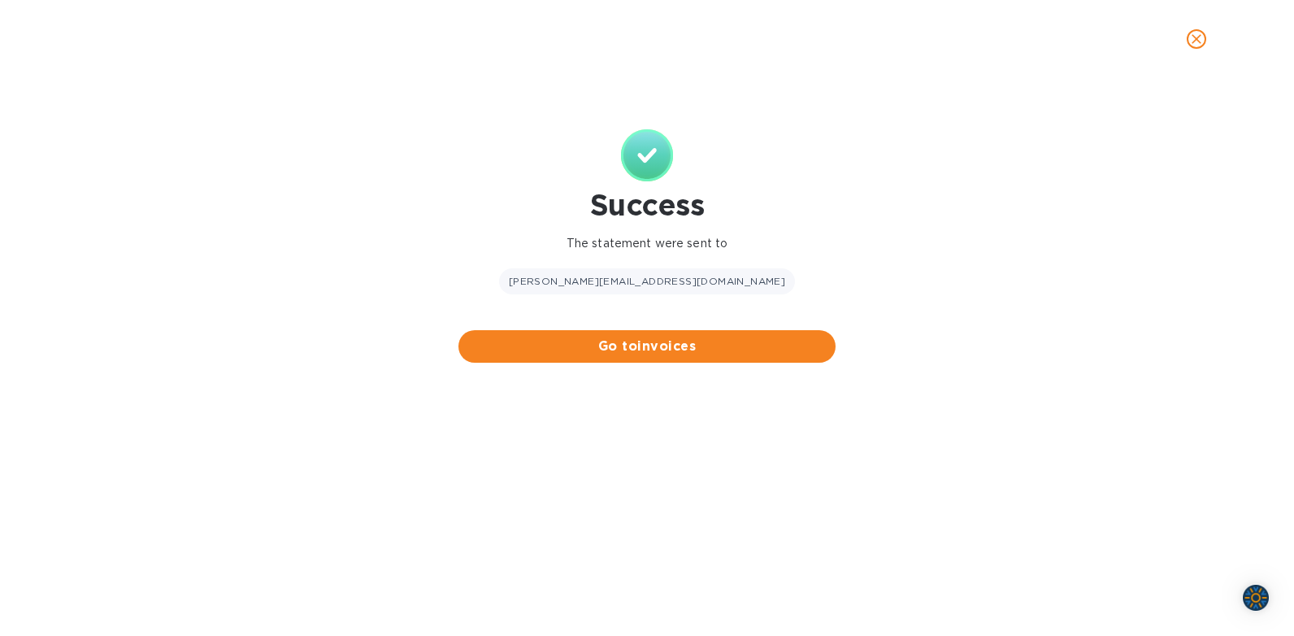
click at [1190, 46] on icon "close" at bounding box center [1197, 39] width 16 height 16
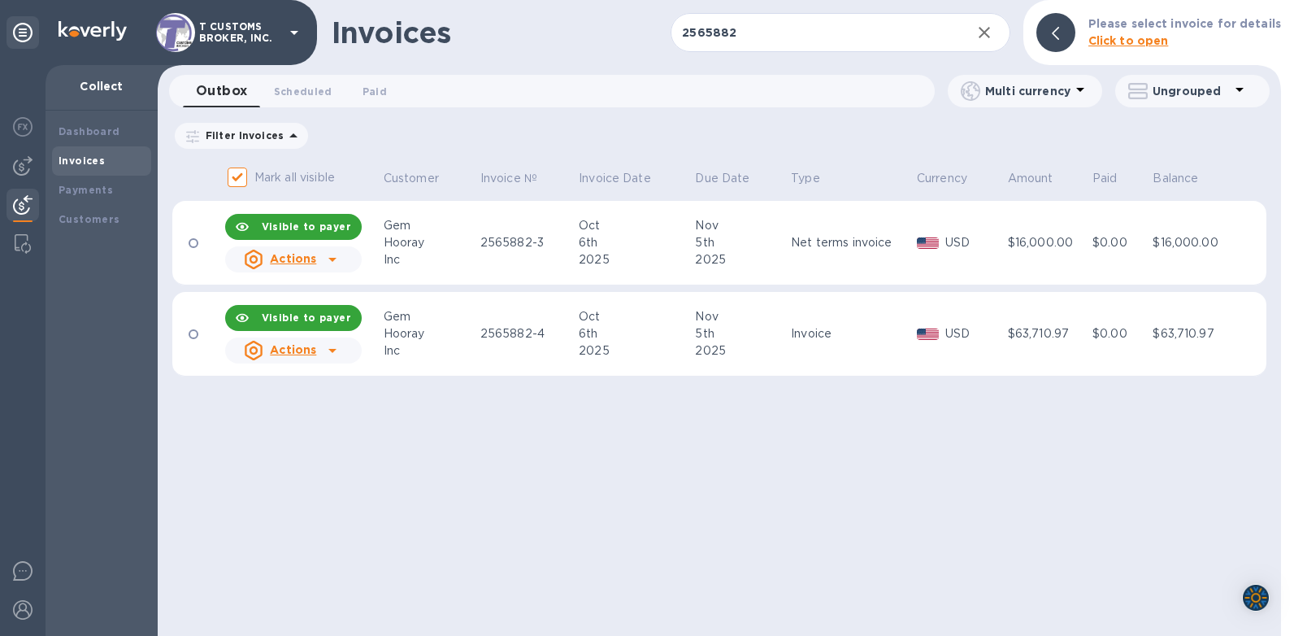
click at [276, 356] on u "Actions" at bounding box center [293, 349] width 46 height 13
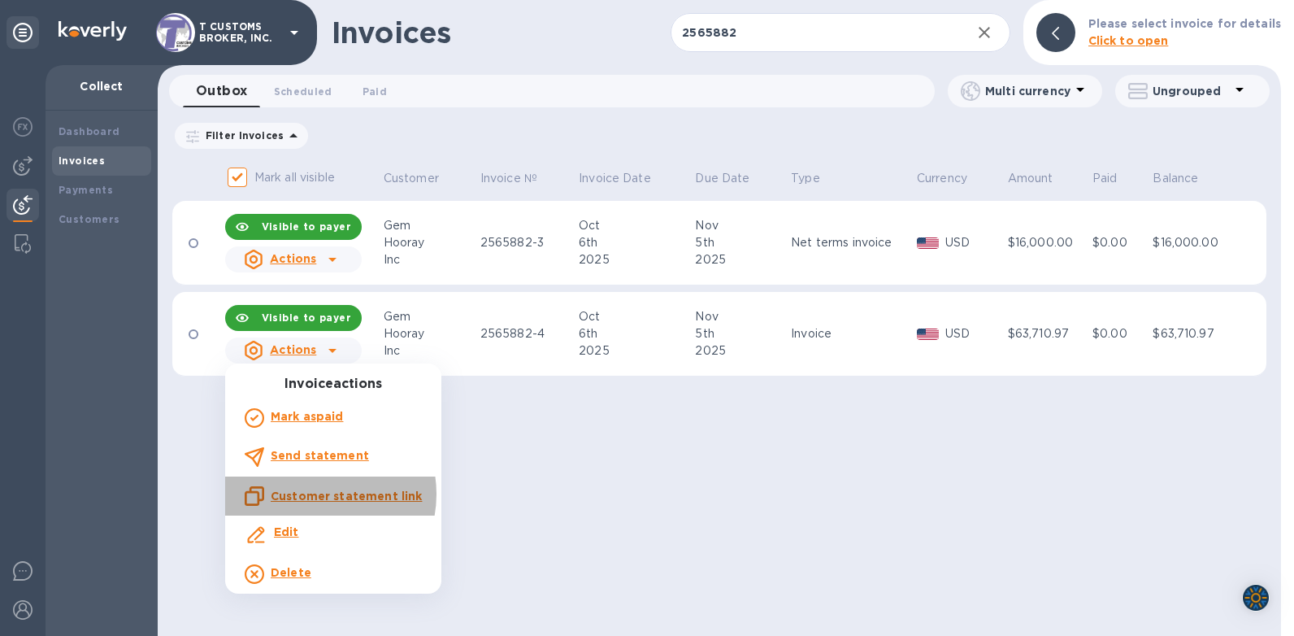
click at [316, 494] on u "Customer statement link" at bounding box center [346, 495] width 151 height 13
